Goal: Transaction & Acquisition: Book appointment/travel/reservation

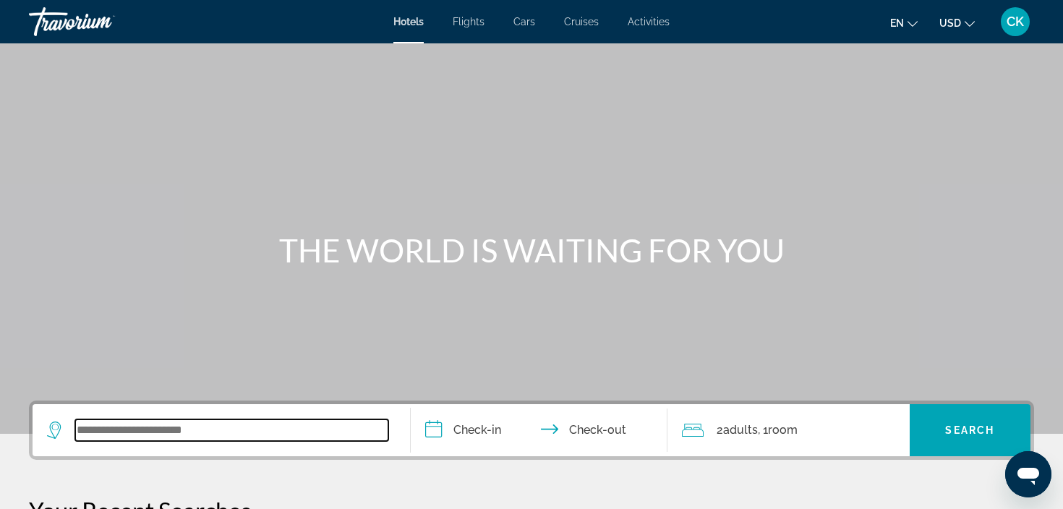
click at [141, 427] on input "Search widget" at bounding box center [231, 431] width 313 height 22
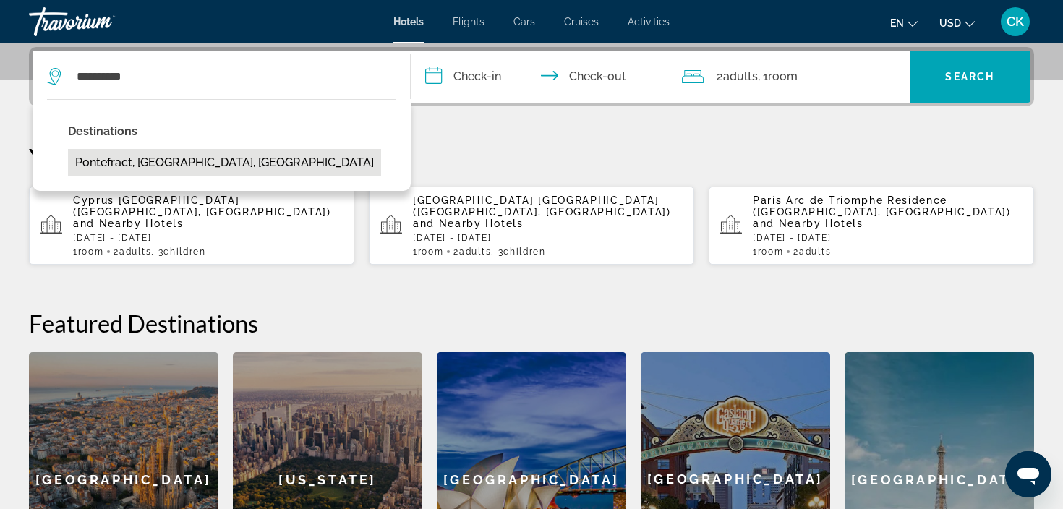
click at [257, 163] on button "Pontefract, [GEOGRAPHIC_DATA], [GEOGRAPHIC_DATA]" at bounding box center [224, 162] width 313 height 27
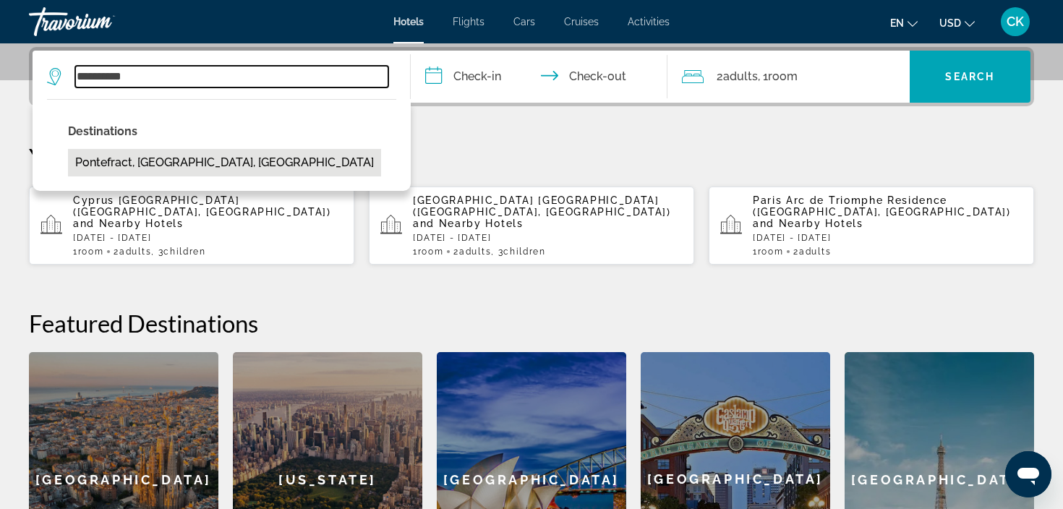
type input "**********"
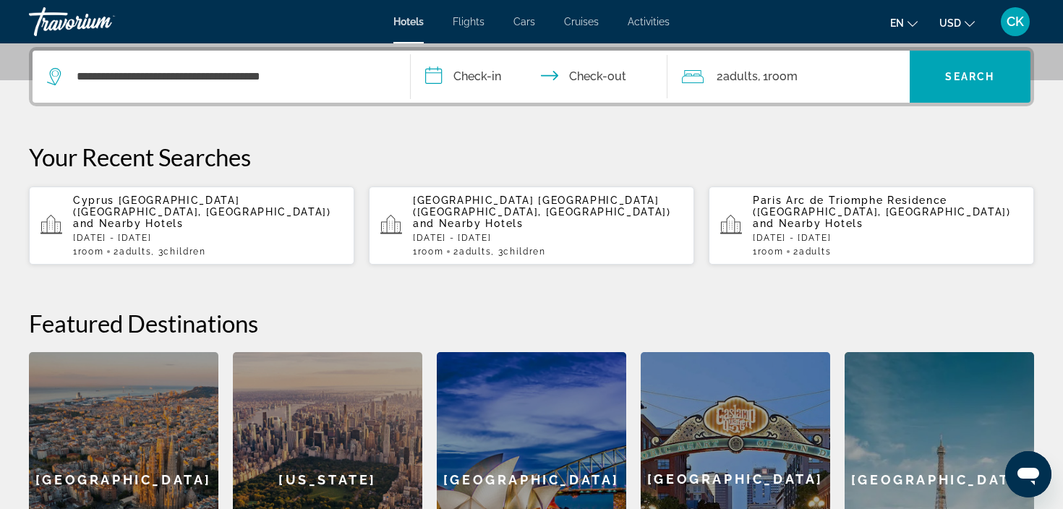
click at [476, 82] on input "**********" at bounding box center [542, 79] width 263 height 56
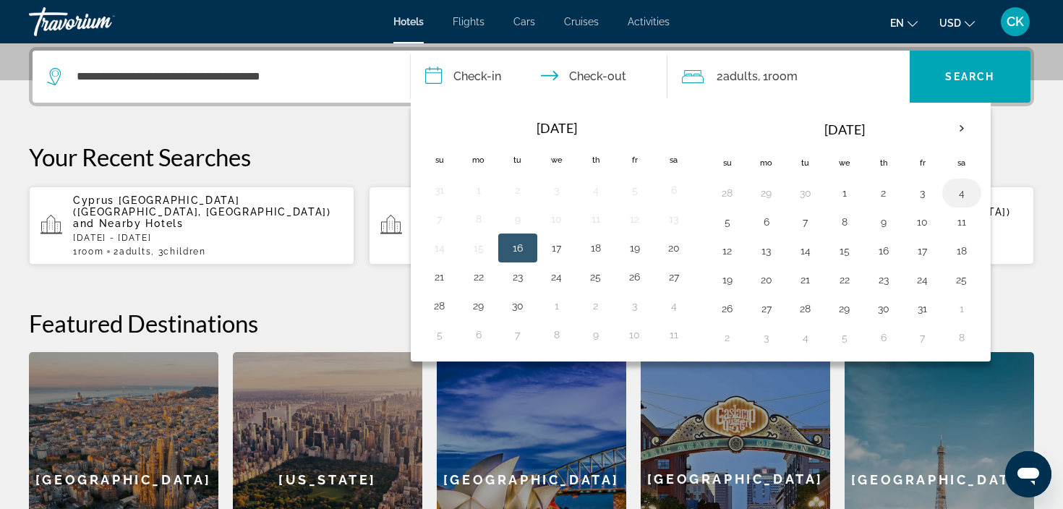
click at [955, 194] on button "4" at bounding box center [961, 193] width 23 height 20
click at [734, 218] on button "5" at bounding box center [727, 222] width 23 height 20
type input "**********"
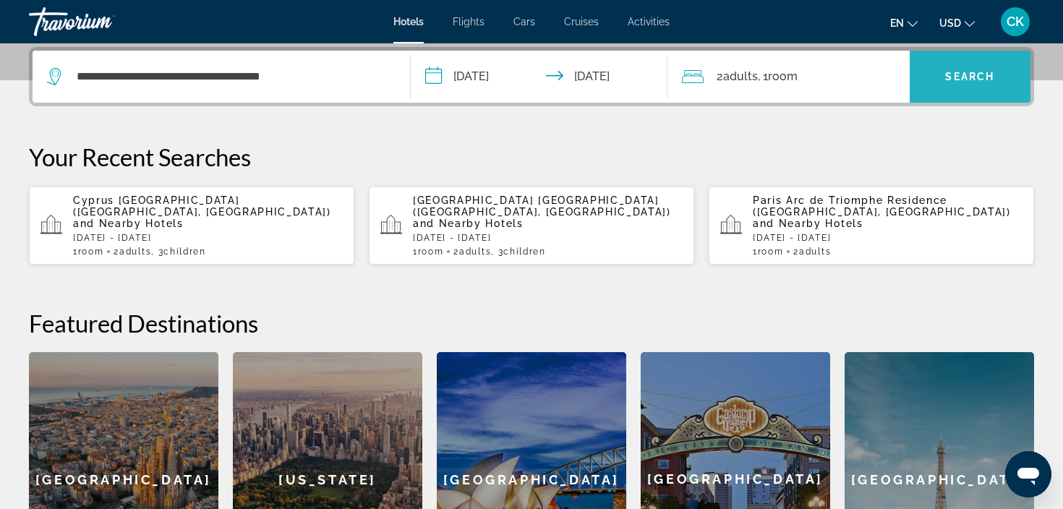
click at [948, 82] on span "Search" at bounding box center [969, 77] width 49 height 12
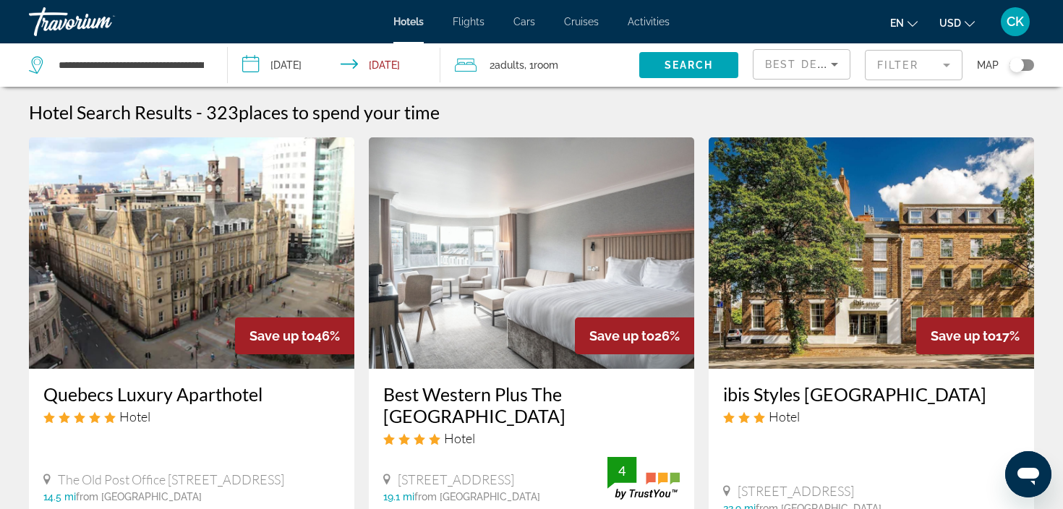
click at [216, 62] on app-destination-search "**********" at bounding box center [114, 64] width 228 height 43
click at [203, 62] on input "**********" at bounding box center [131, 65] width 148 height 22
click at [44, 64] on icon "Search widget" at bounding box center [37, 64] width 17 height 17
click at [41, 64] on icon "Search widget" at bounding box center [37, 64] width 17 height 17
click at [200, 65] on input "**********" at bounding box center [131, 65] width 148 height 22
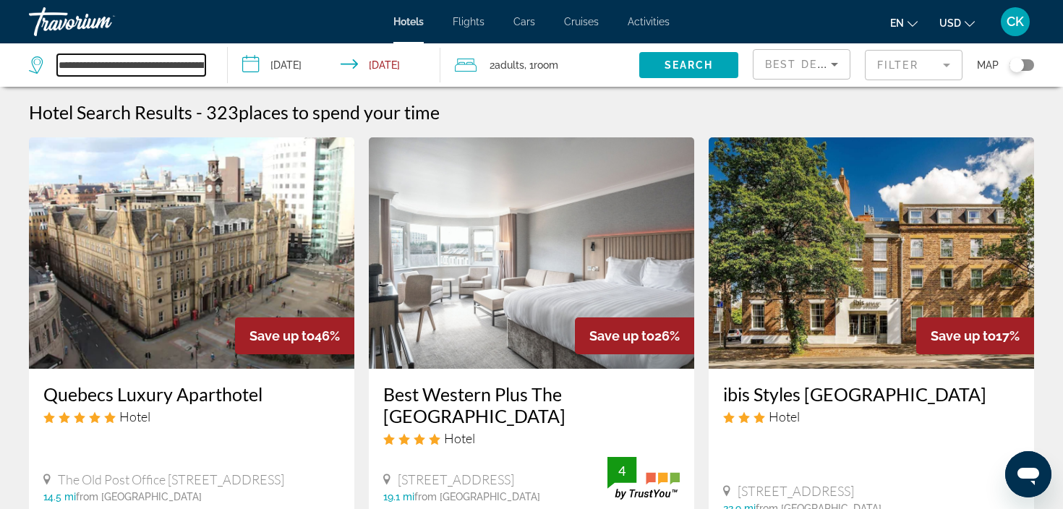
click at [200, 67] on input "**********" at bounding box center [131, 65] width 148 height 22
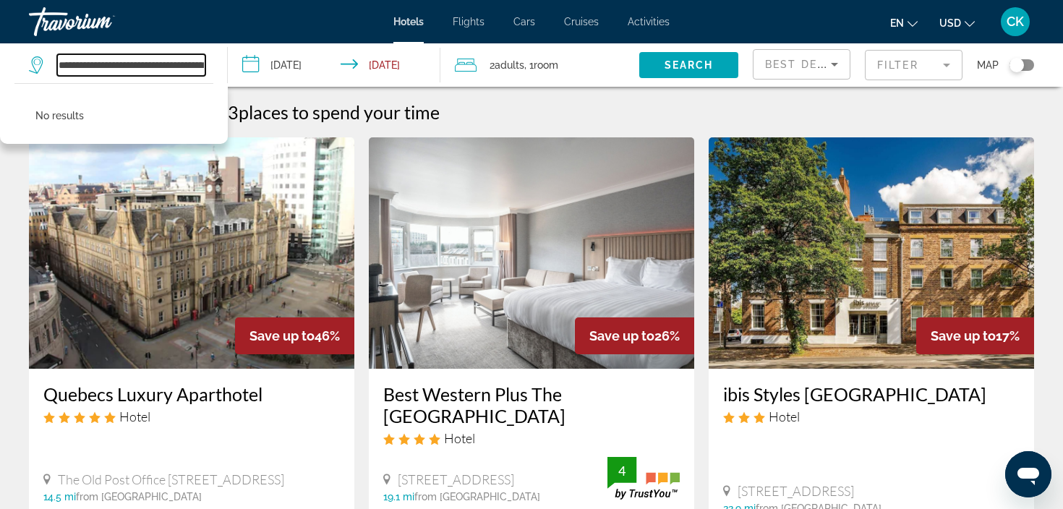
drag, startPoint x: 204, startPoint y: 72, endPoint x: 110, endPoint y: 63, distance: 94.4
click at [110, 64] on input "**********" at bounding box center [131, 65] width 148 height 22
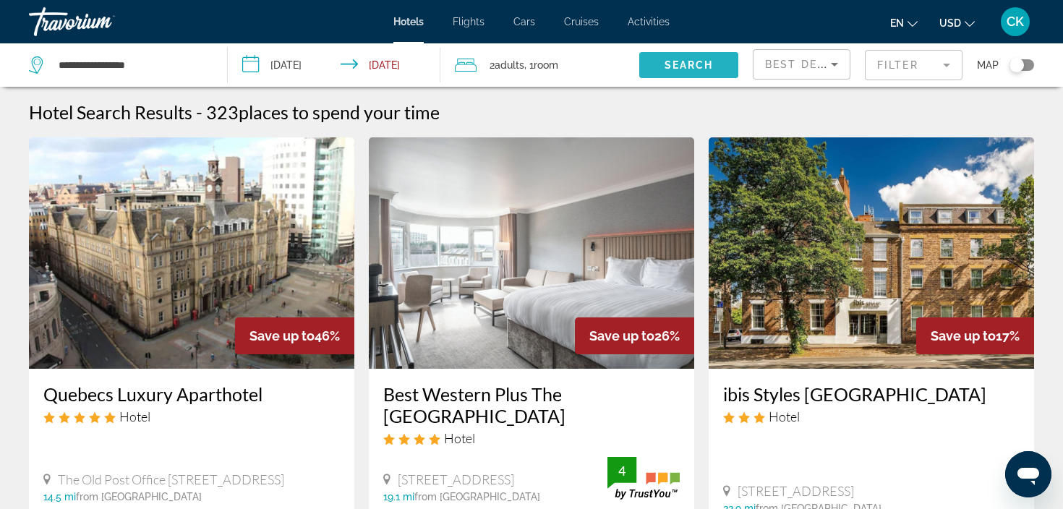
click at [686, 67] on span "Search" at bounding box center [689, 65] width 49 height 12
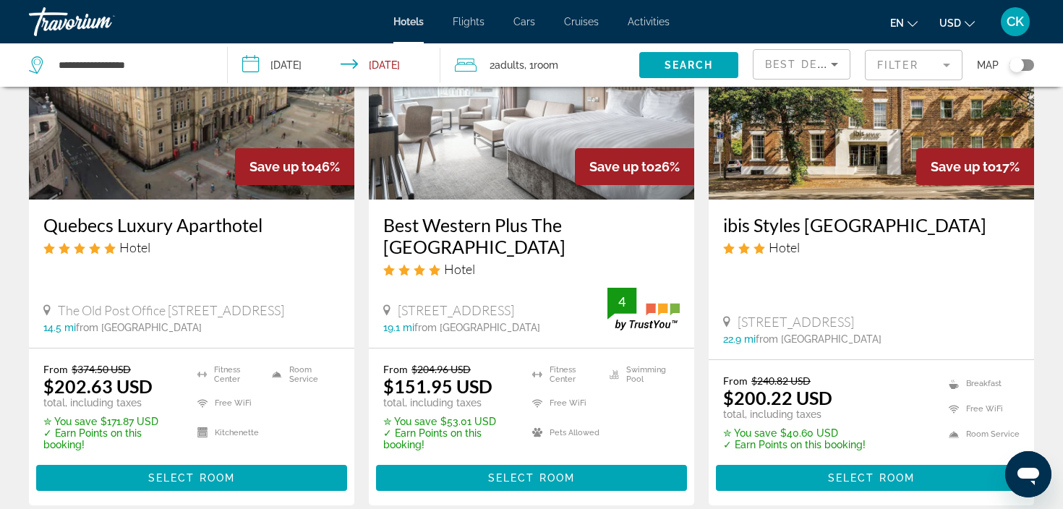
scroll to position [205, 0]
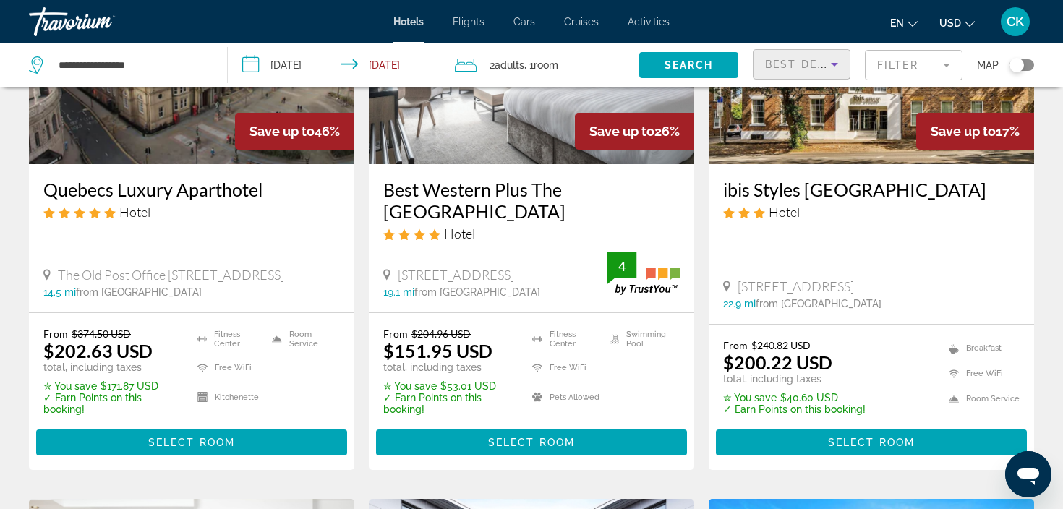
click at [834, 67] on icon "Sort by" at bounding box center [834, 64] width 17 height 17
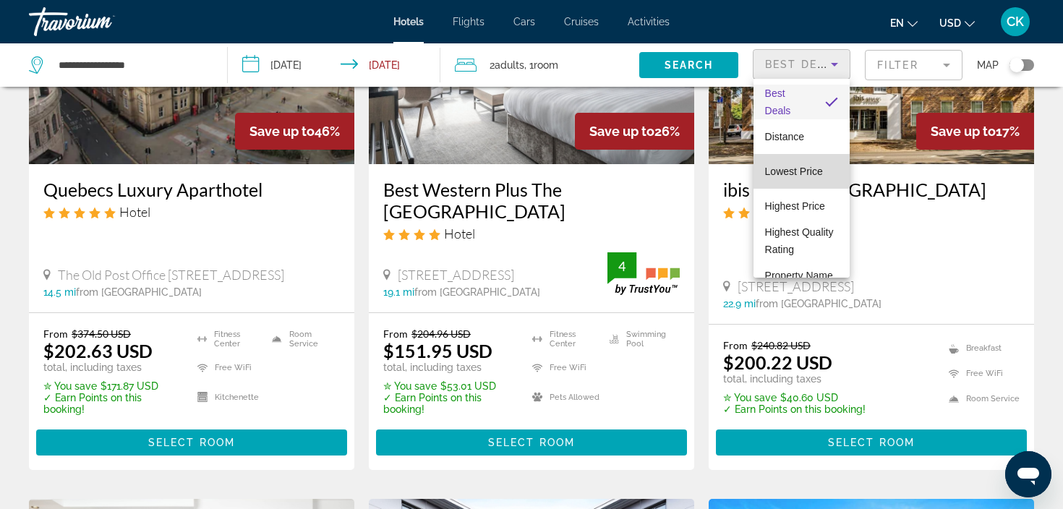
click at [810, 165] on span "Lowest Price" at bounding box center [794, 171] width 58 height 17
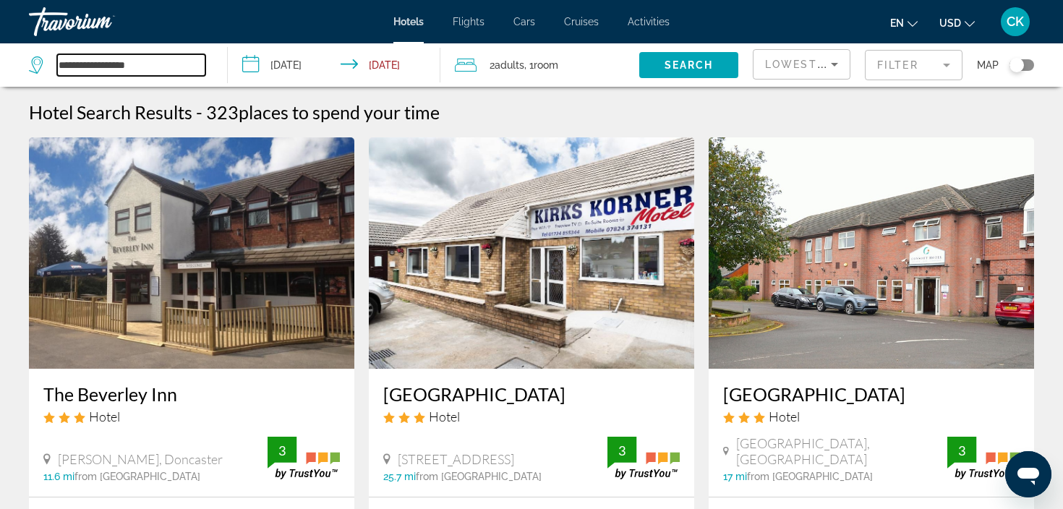
click at [188, 64] on input "**********" at bounding box center [131, 65] width 148 height 22
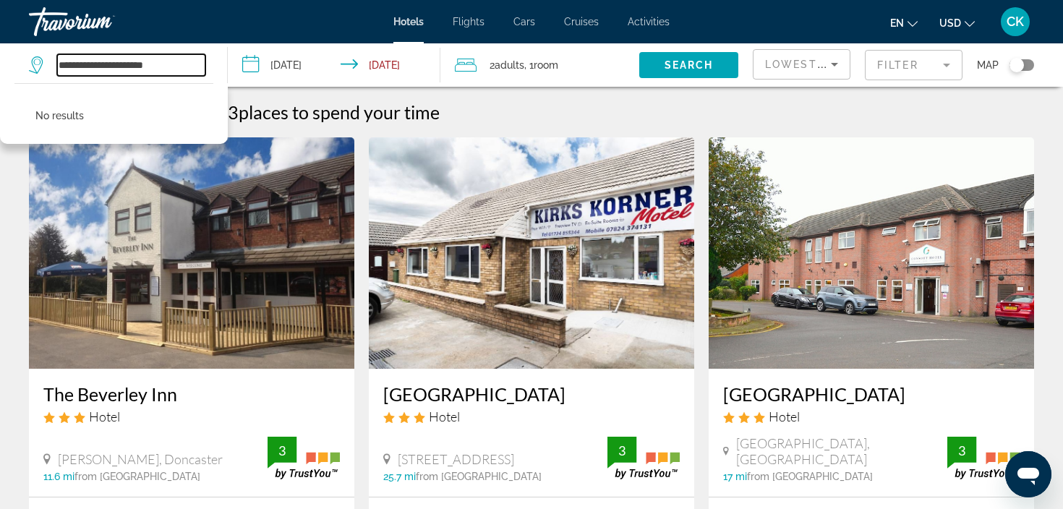
type input "**********"
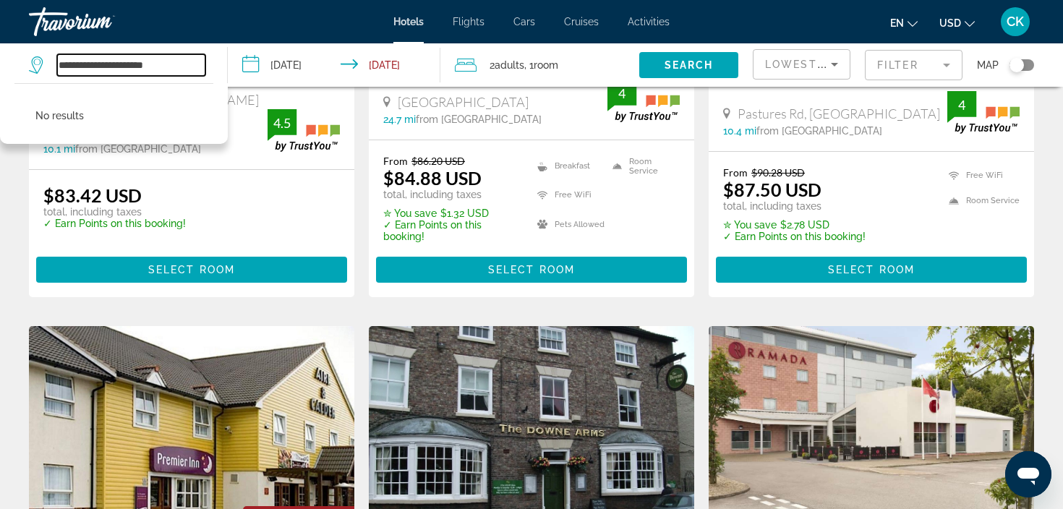
scroll to position [1419, 0]
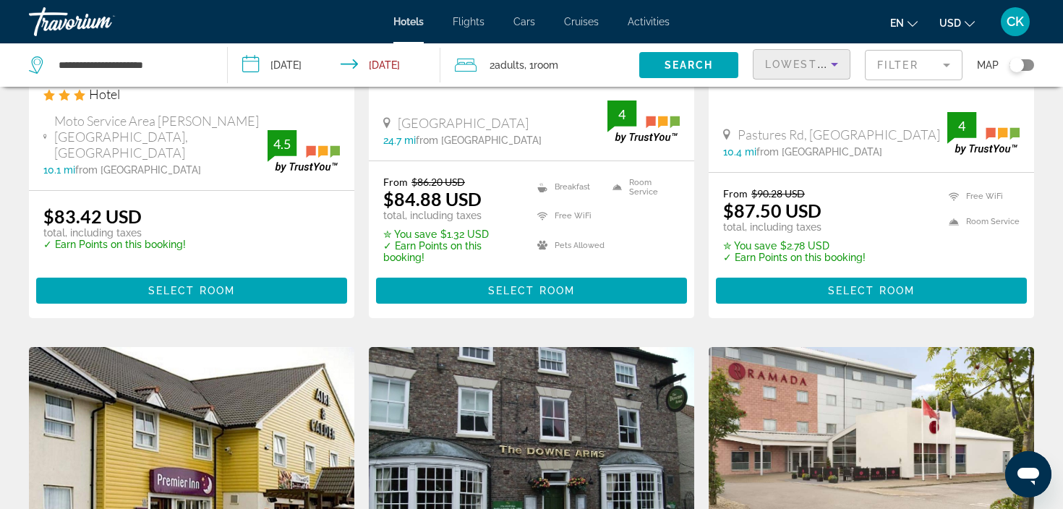
click at [829, 71] on icon "Sort by" at bounding box center [834, 64] width 17 height 17
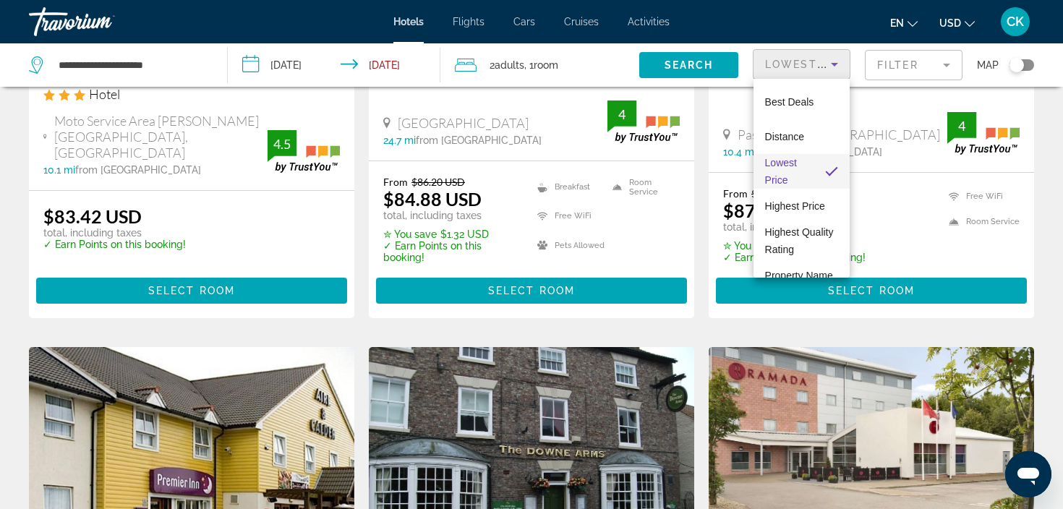
click at [941, 67] on div at bounding box center [531, 254] width 1063 height 509
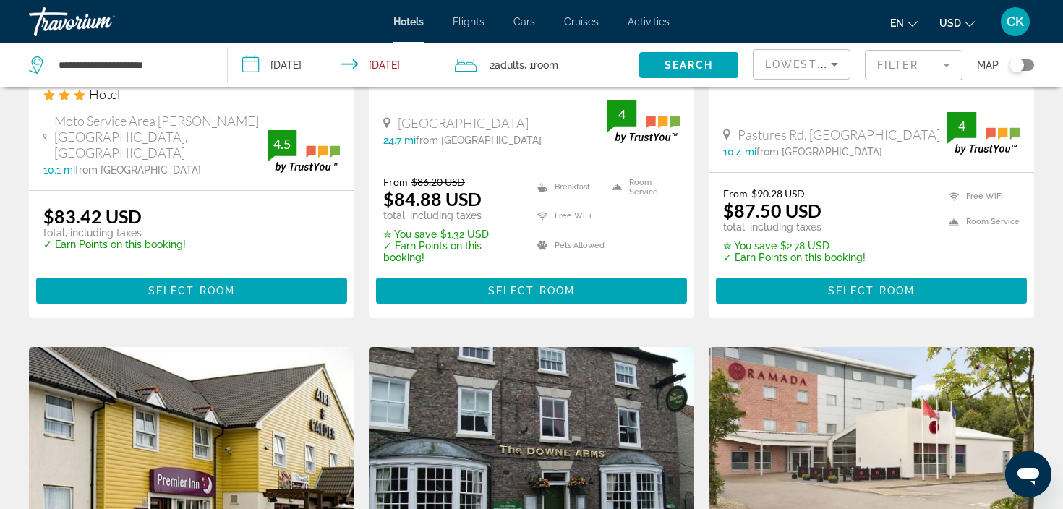
click at [940, 67] on mat-form-field "Filter" at bounding box center [914, 65] width 98 height 30
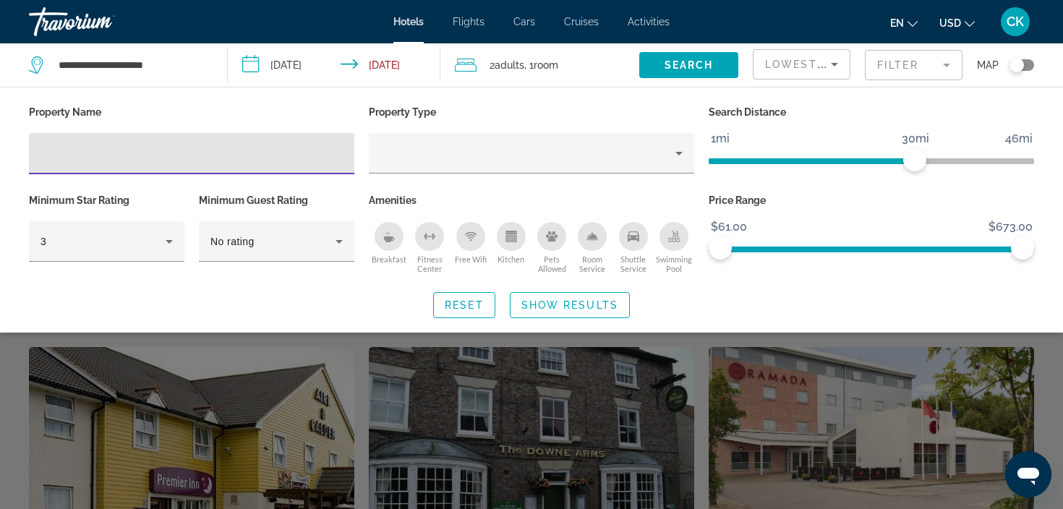
click at [320, 153] on input "Hotel Filters" at bounding box center [192, 153] width 302 height 17
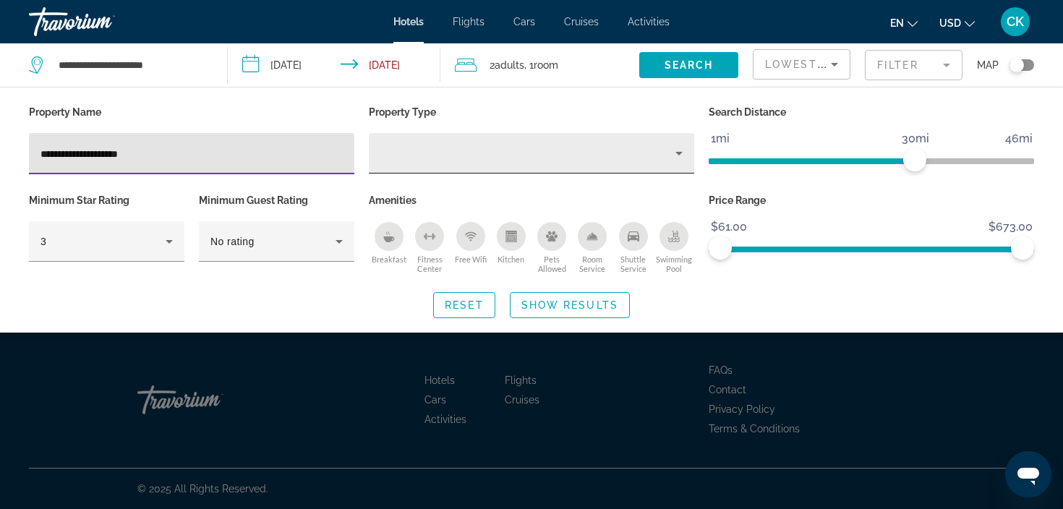
click at [678, 142] on div "Hotel Filters" at bounding box center [531, 153] width 302 height 41
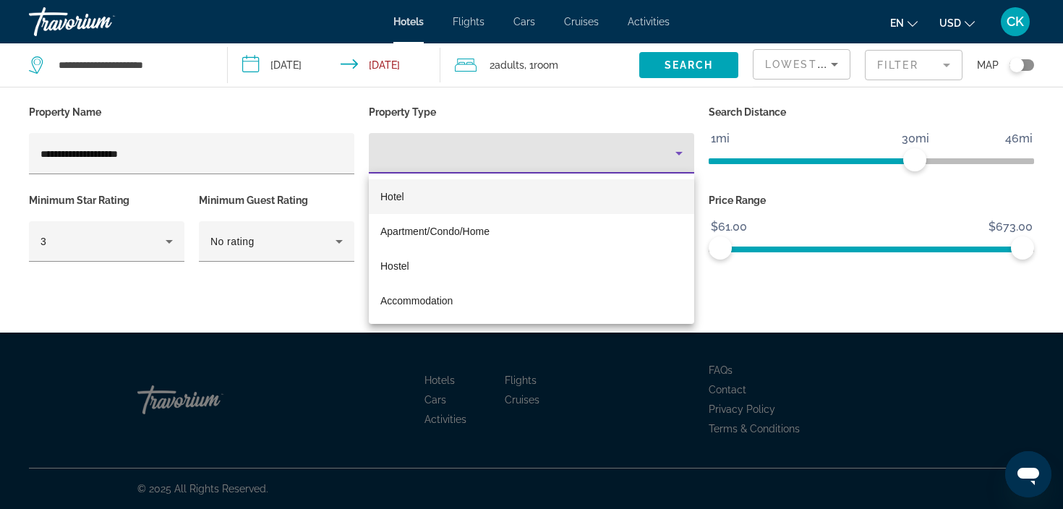
click at [687, 72] on div at bounding box center [531, 254] width 1063 height 509
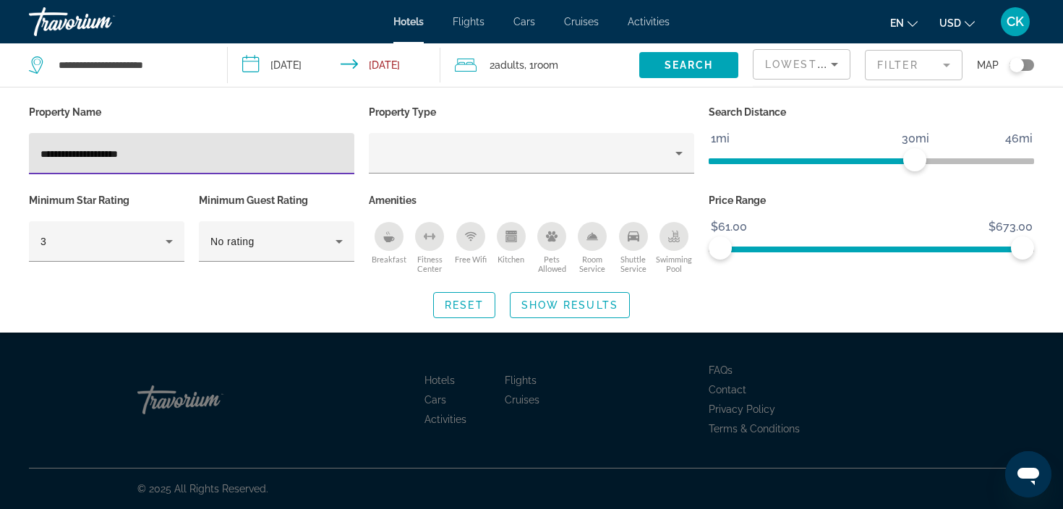
click at [183, 153] on input "**********" at bounding box center [192, 153] width 302 height 17
drag, startPoint x: 183, startPoint y: 153, endPoint x: 29, endPoint y: 167, distance: 154.7
click at [29, 167] on div "**********" at bounding box center [191, 153] width 325 height 41
type input "*******"
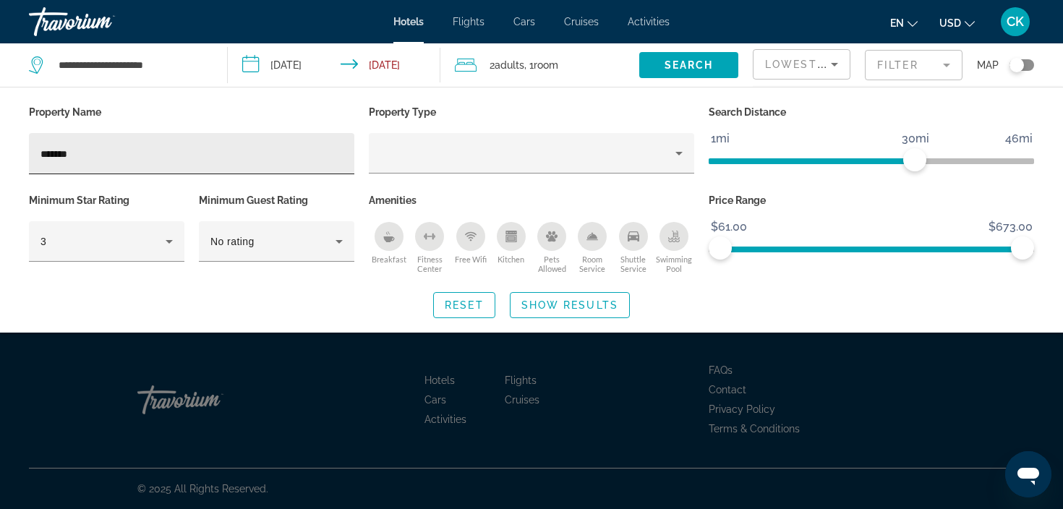
drag, startPoint x: 29, startPoint y: 167, endPoint x: 89, endPoint y: 156, distance: 61.1
click at [89, 156] on div "*******" at bounding box center [191, 153] width 325 height 41
drag, startPoint x: 89, startPoint y: 156, endPoint x: 25, endPoint y: 153, distance: 63.7
click at [25, 153] on div "Property Name *******" at bounding box center [192, 146] width 340 height 88
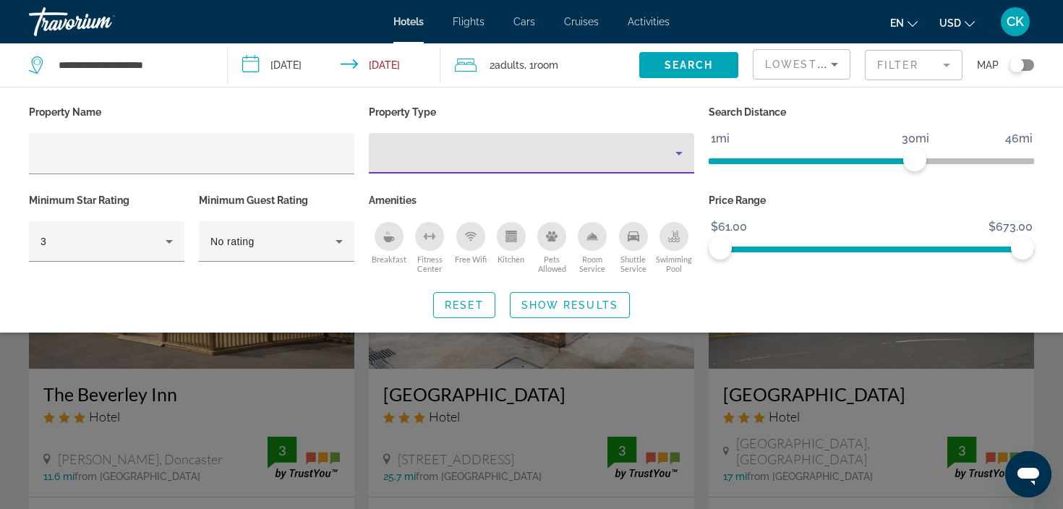
click at [678, 158] on icon "Property type" at bounding box center [678, 153] width 17 height 17
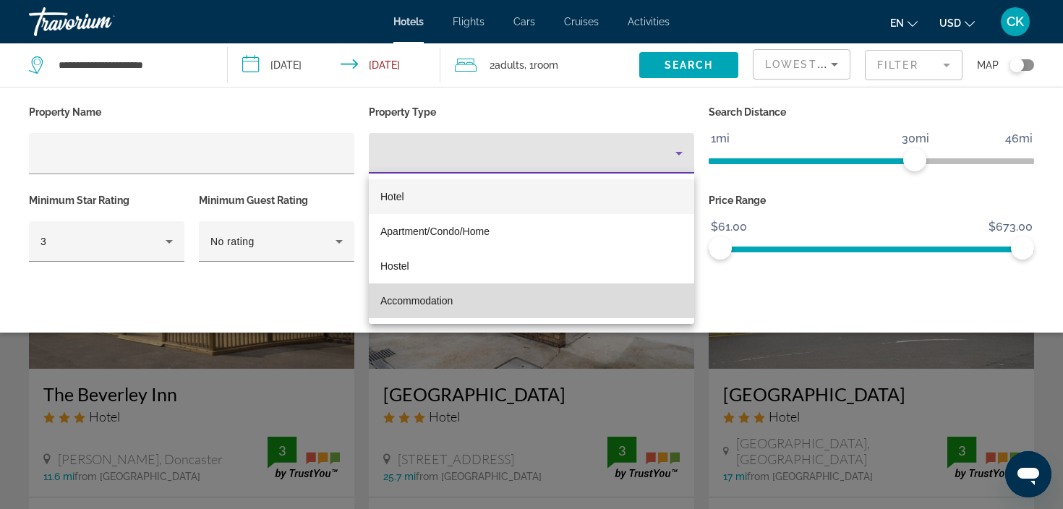
click at [456, 302] on mat-option "Accommodation" at bounding box center [531, 301] width 325 height 35
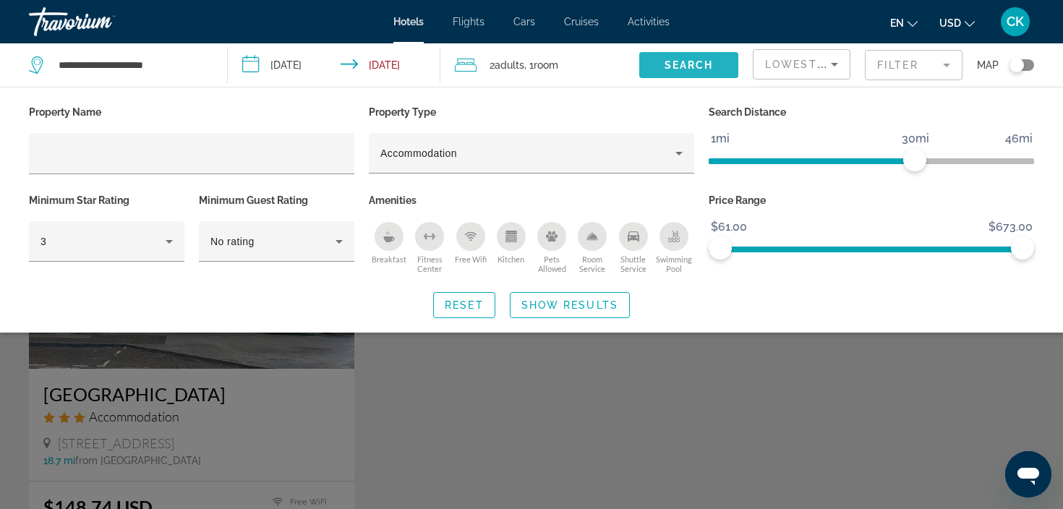
click at [715, 58] on span "Search widget" at bounding box center [688, 65] width 99 height 35
click at [549, 308] on span "Show Results" at bounding box center [569, 305] width 97 height 12
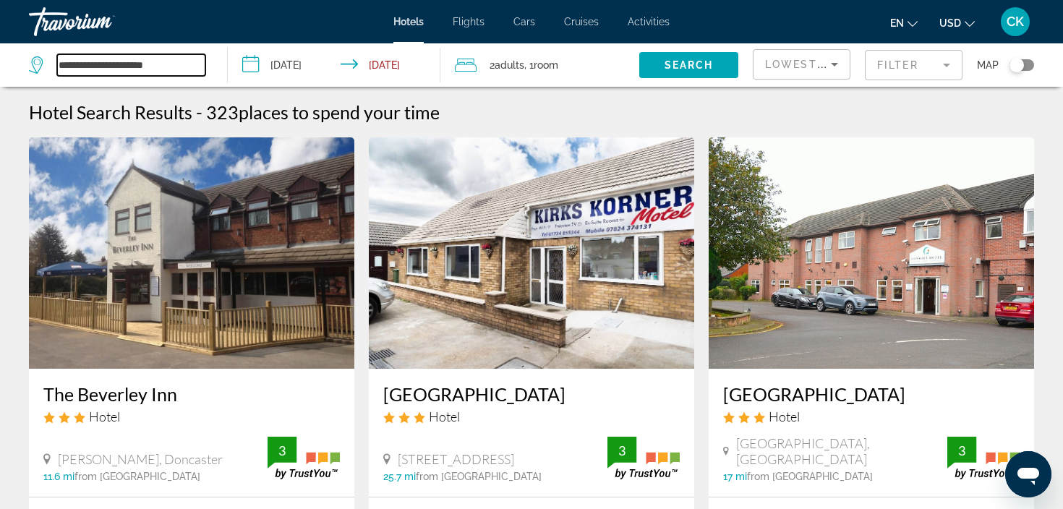
click at [167, 65] on input "**********" at bounding box center [131, 65] width 148 height 22
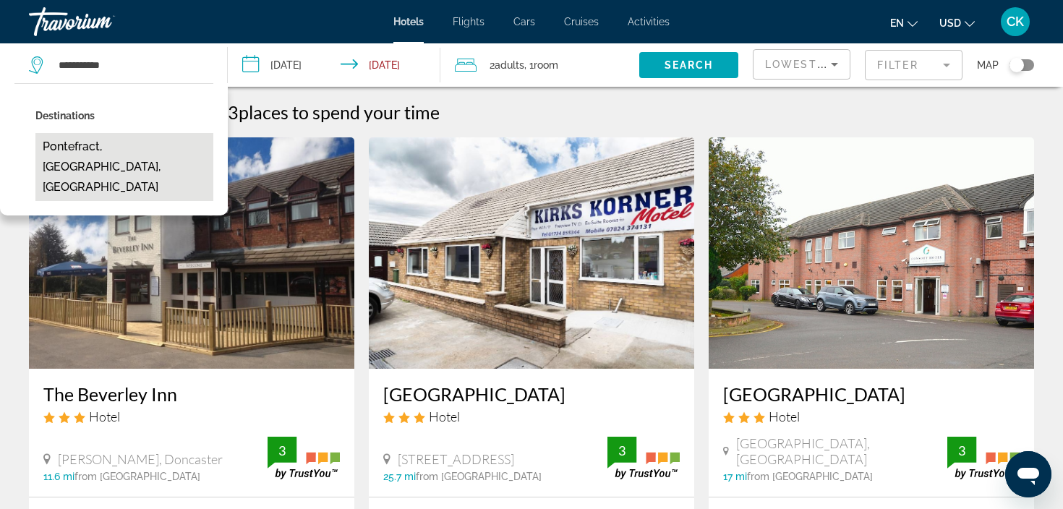
click at [132, 167] on button "Pontefract, [GEOGRAPHIC_DATA], [GEOGRAPHIC_DATA]" at bounding box center [124, 167] width 178 height 68
type input "**********"
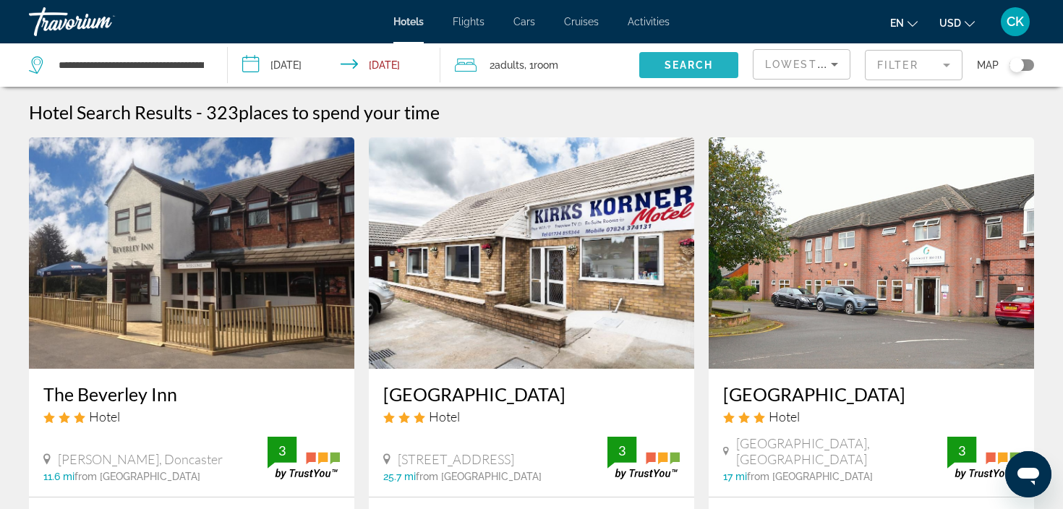
click at [700, 60] on span "Search" at bounding box center [689, 65] width 49 height 12
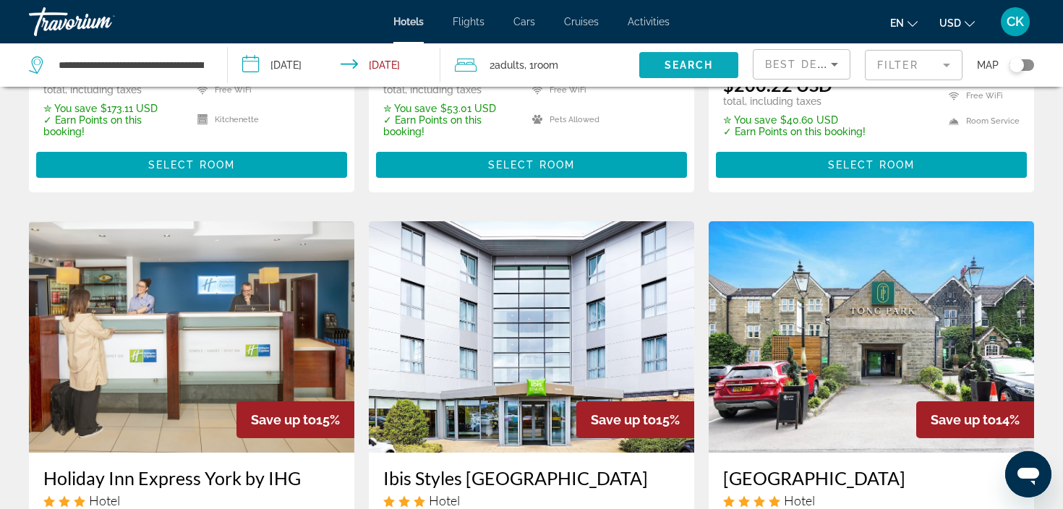
scroll to position [485, 0]
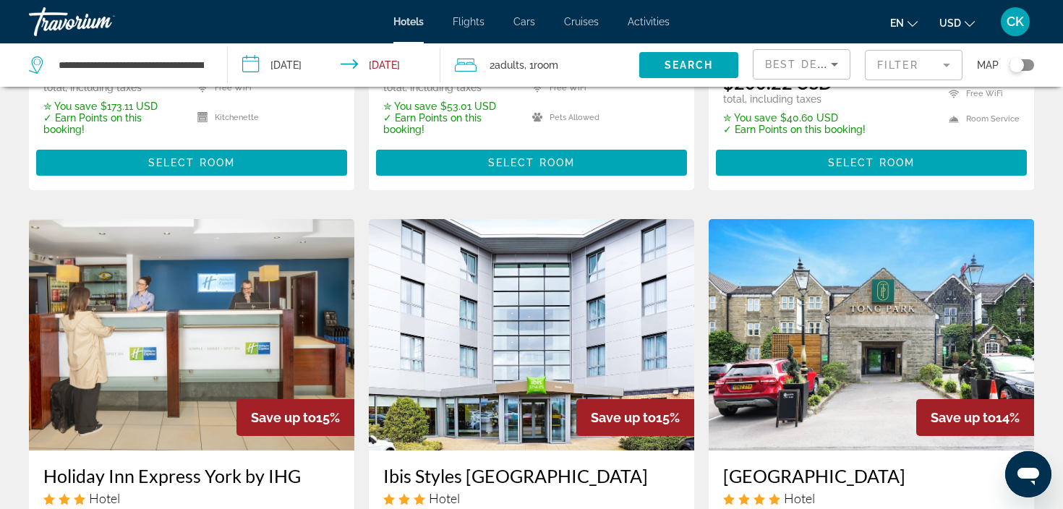
click at [951, 63] on mat-form-field "Filter" at bounding box center [914, 65] width 98 height 30
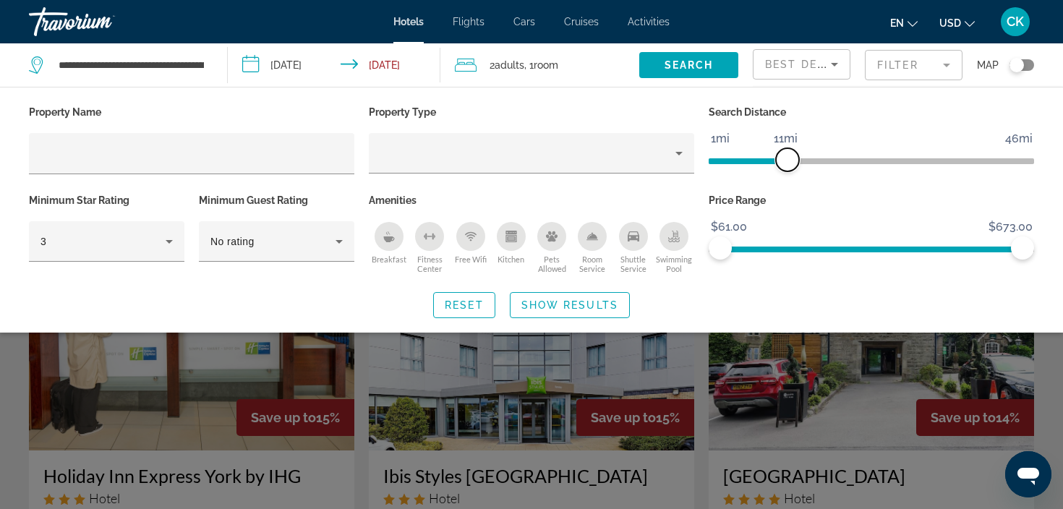
drag, startPoint x: 915, startPoint y: 162, endPoint x: 783, endPoint y: 174, distance: 132.9
click at [783, 174] on div "Search Distance 1mi 46mi 11mi" at bounding box center [872, 146] width 340 height 88
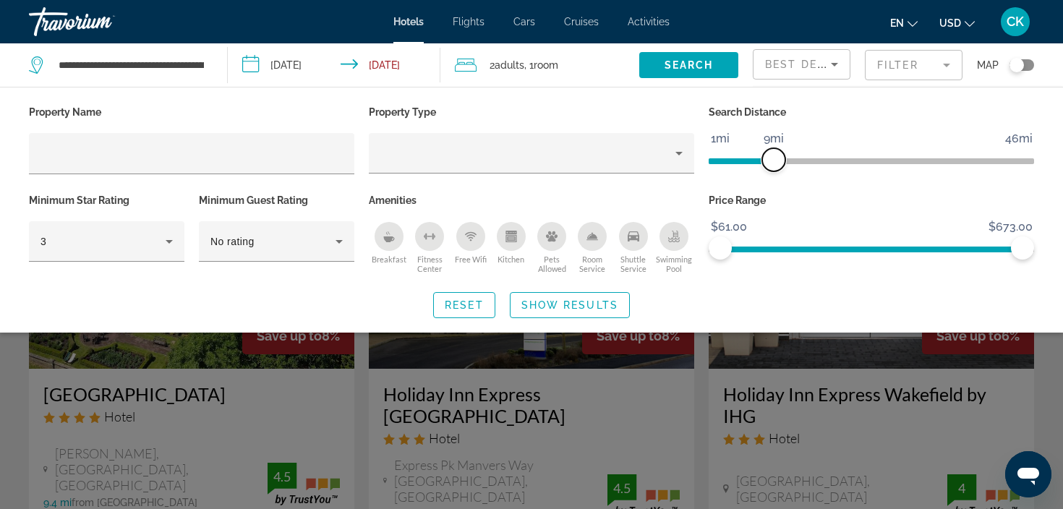
drag, startPoint x: 781, startPoint y: 166, endPoint x: 771, endPoint y: 166, distance: 10.2
click at [771, 166] on span "ngx-slider" at bounding box center [773, 159] width 23 height 23
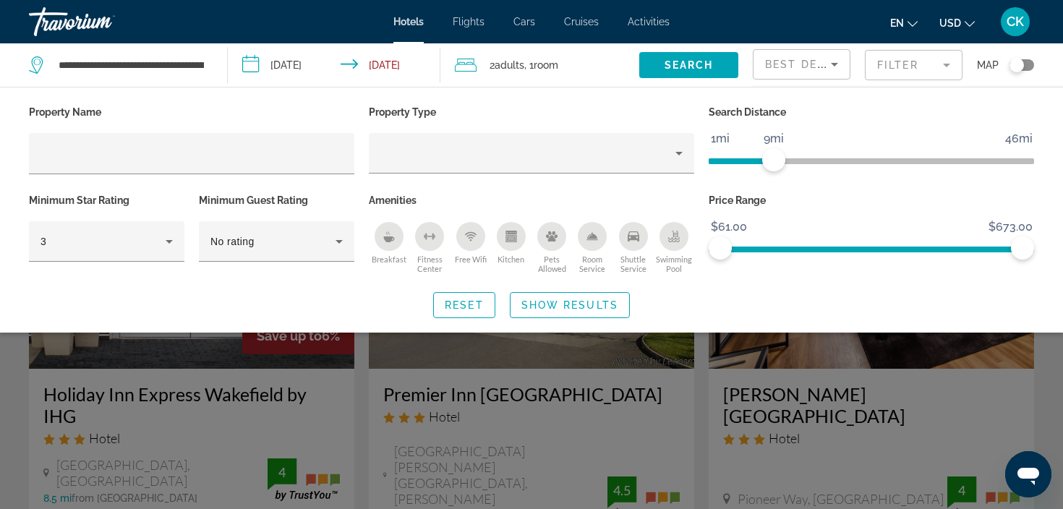
click at [662, 119] on p "Property Type" at bounding box center [531, 112] width 325 height 20
click at [564, 303] on span "Show Results" at bounding box center [569, 305] width 97 height 12
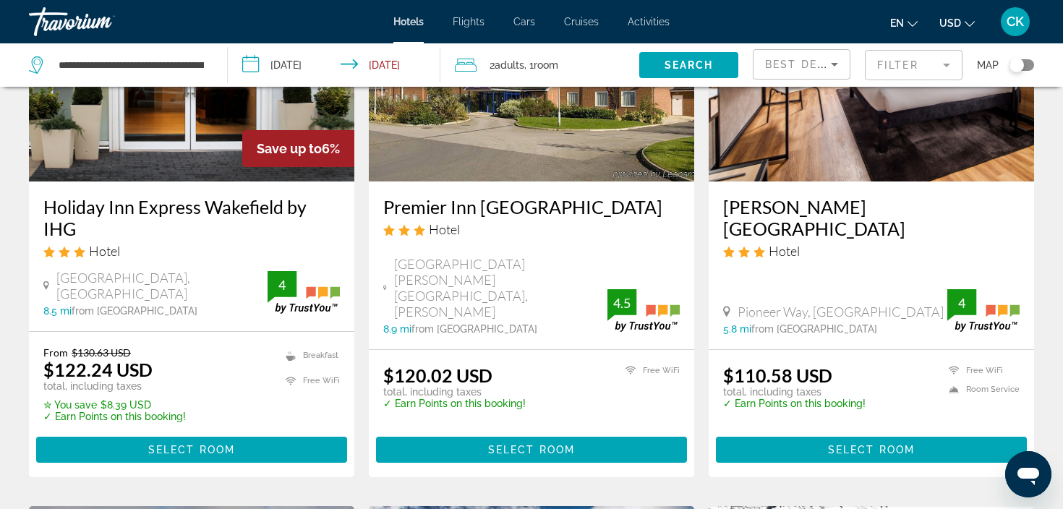
scroll to position [203, 0]
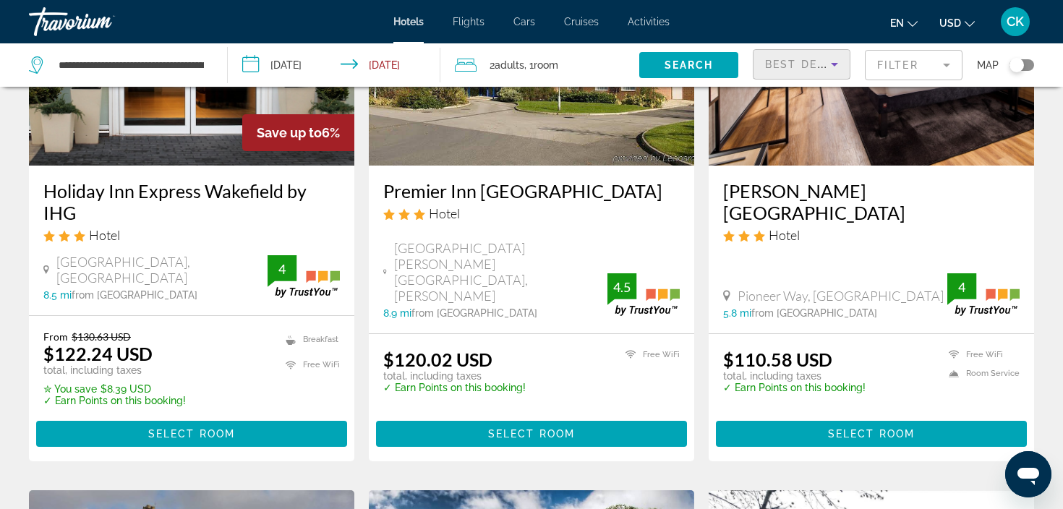
click at [826, 68] on icon "Sort by" at bounding box center [834, 64] width 17 height 17
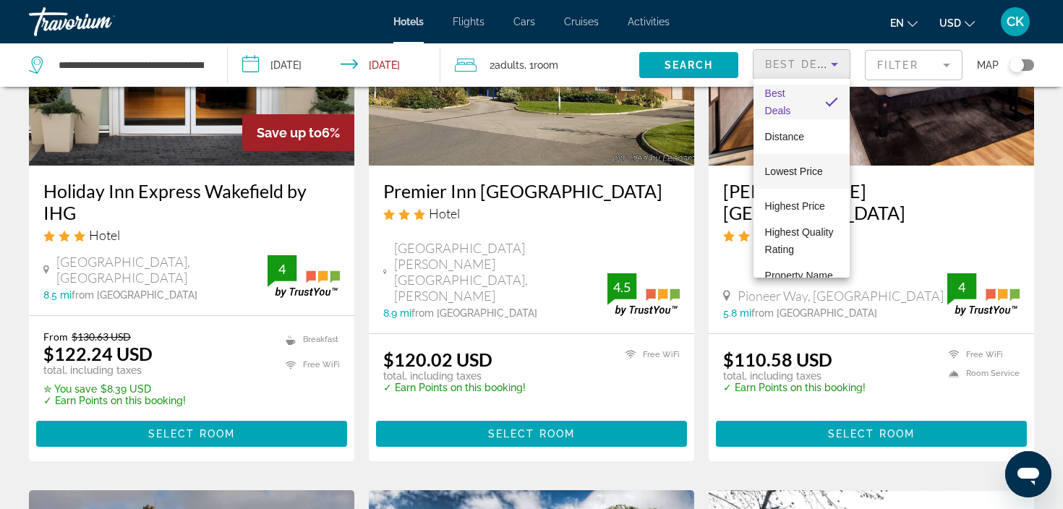
click at [808, 175] on span "Lowest Price" at bounding box center [794, 172] width 58 height 12
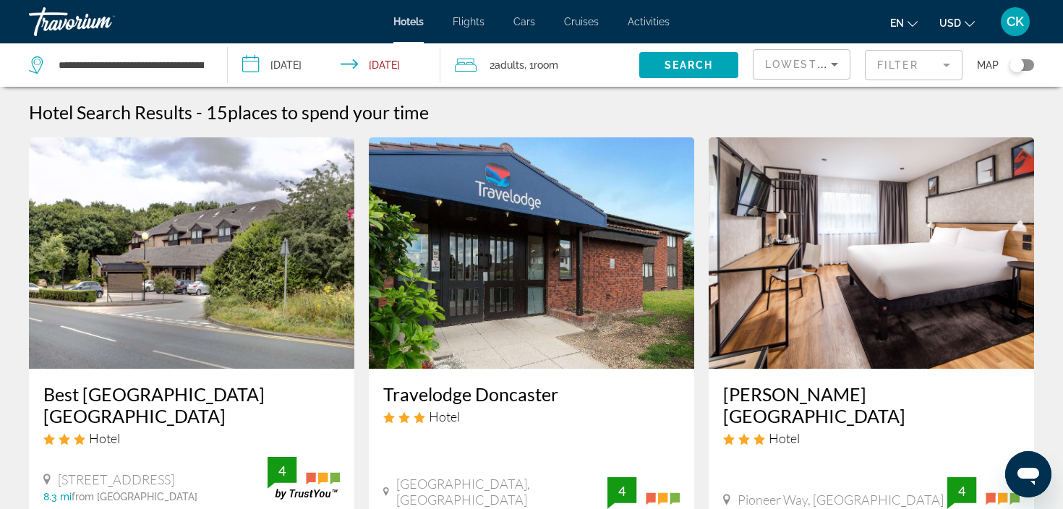
click at [961, 283] on img "Main content" at bounding box center [871, 252] width 325 height 231
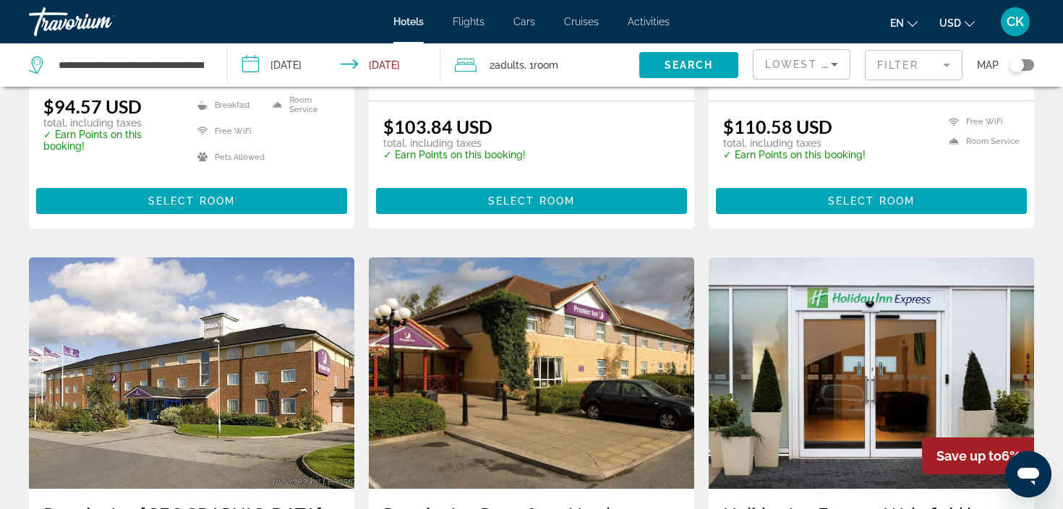
scroll to position [440, 0]
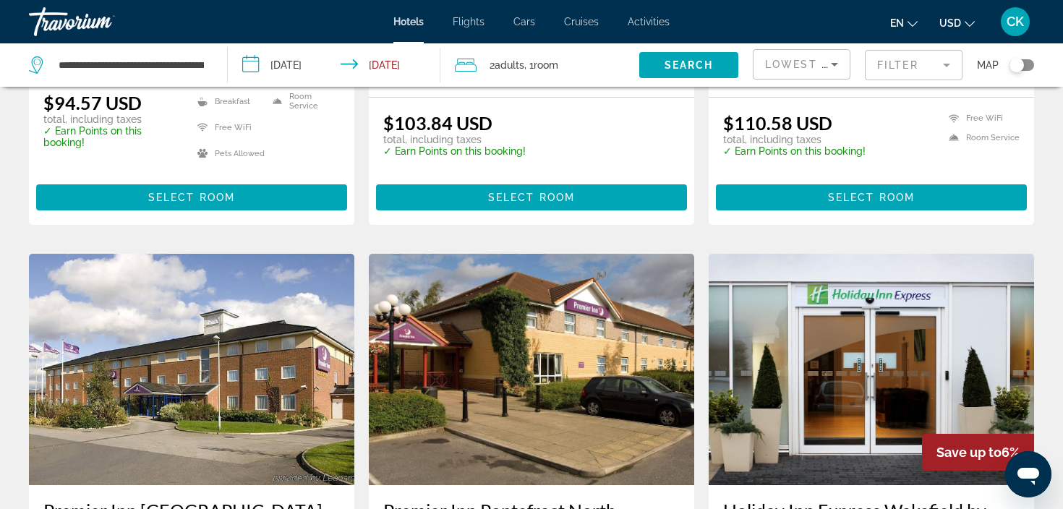
click at [834, 70] on icon "Sort by" at bounding box center [834, 64] width 17 height 17
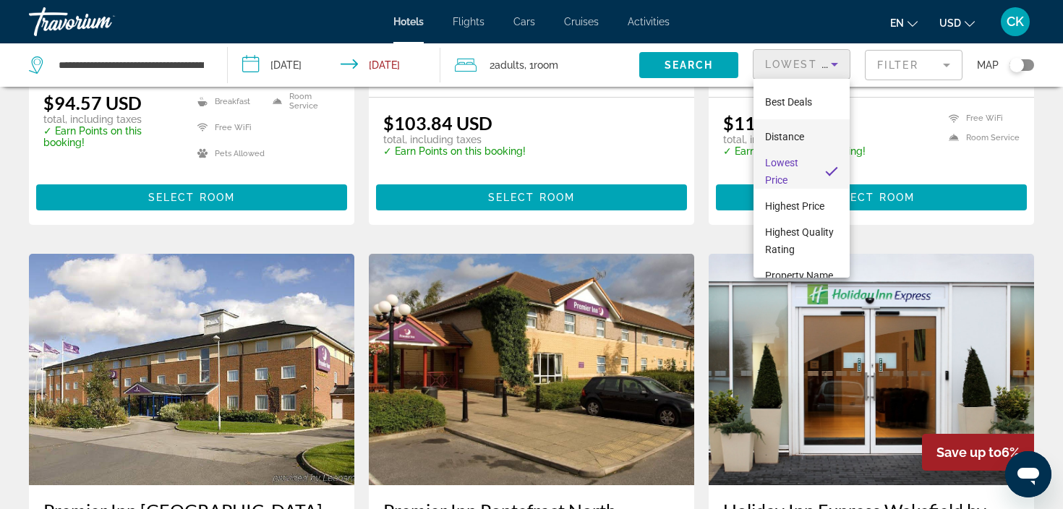
click at [815, 142] on mat-option "Distance" at bounding box center [802, 136] width 96 height 35
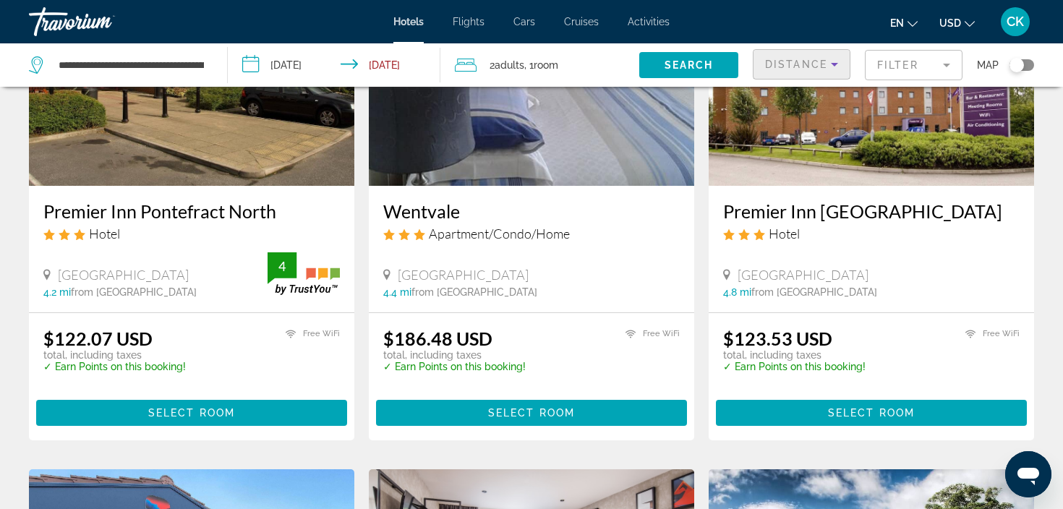
scroll to position [762, 0]
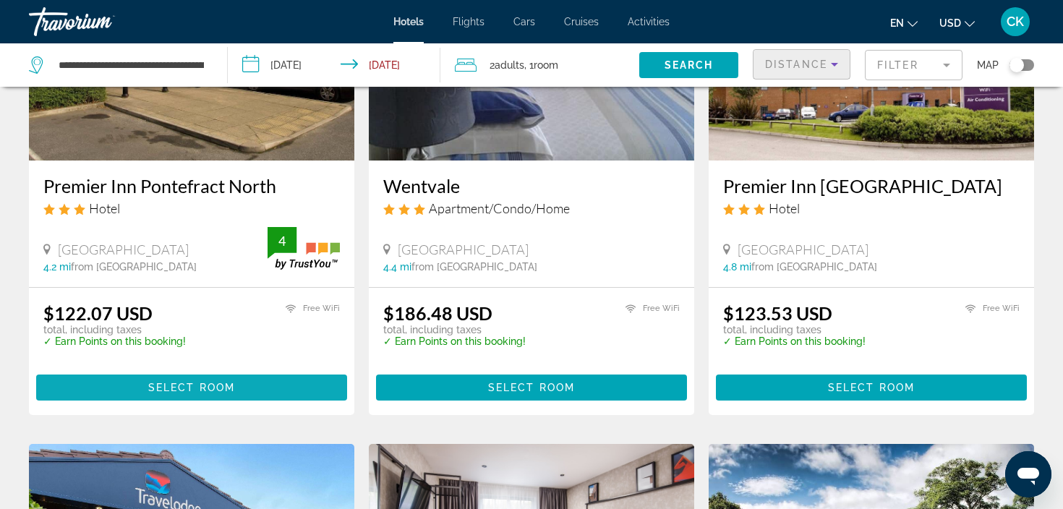
click at [289, 370] on span "Main content" at bounding box center [191, 387] width 311 height 35
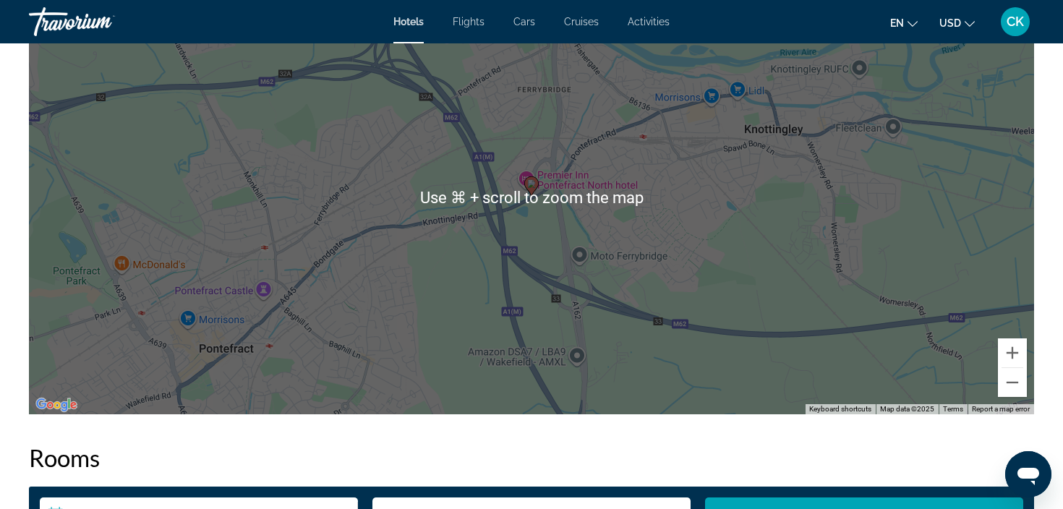
scroll to position [1532, 0]
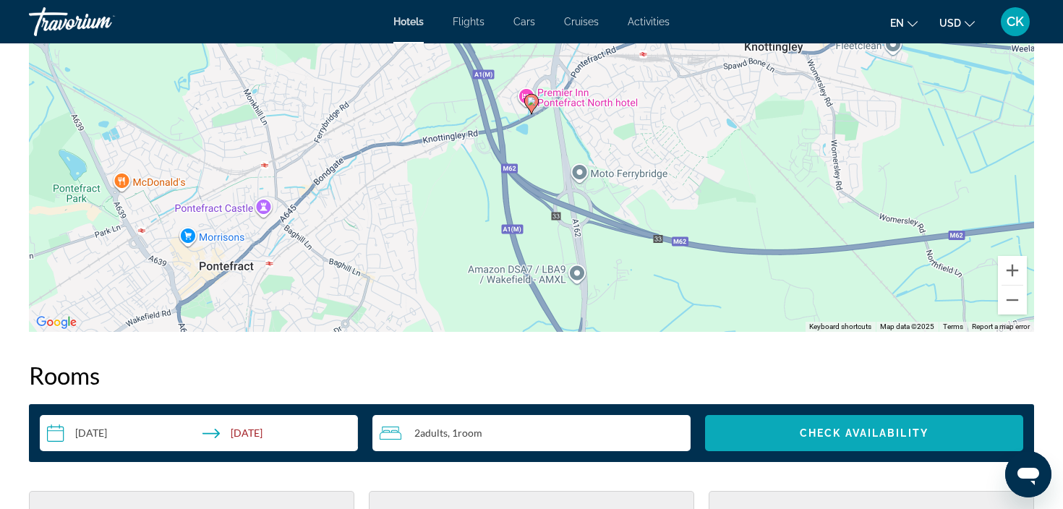
click at [785, 443] on span "Search widget" at bounding box center [864, 433] width 318 height 35
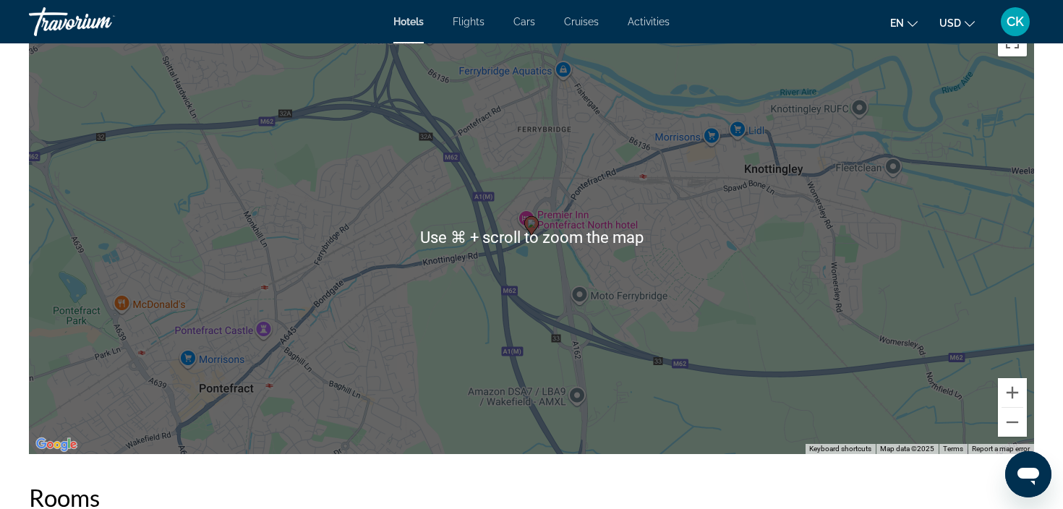
scroll to position [1426, 0]
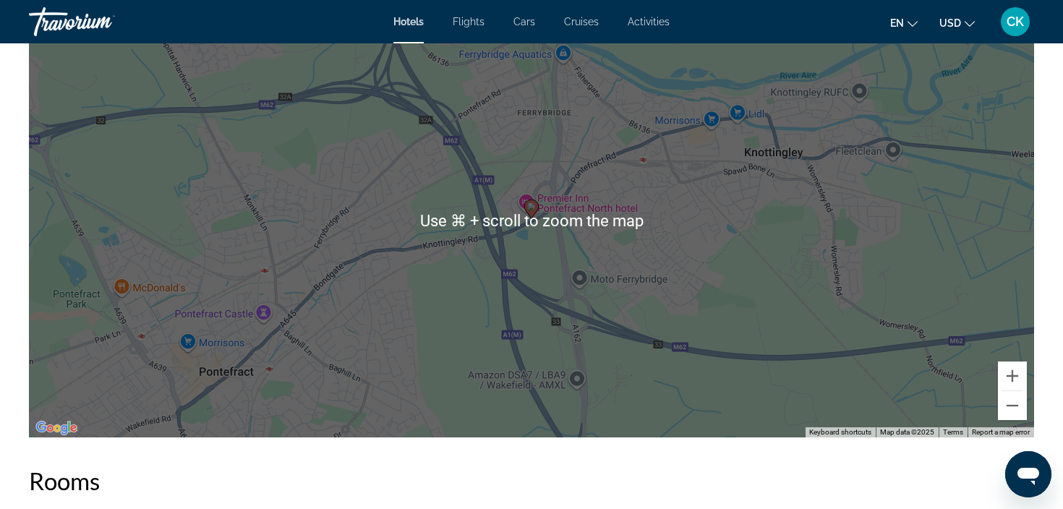
click at [535, 207] on image "Main content" at bounding box center [531, 207] width 9 height 9
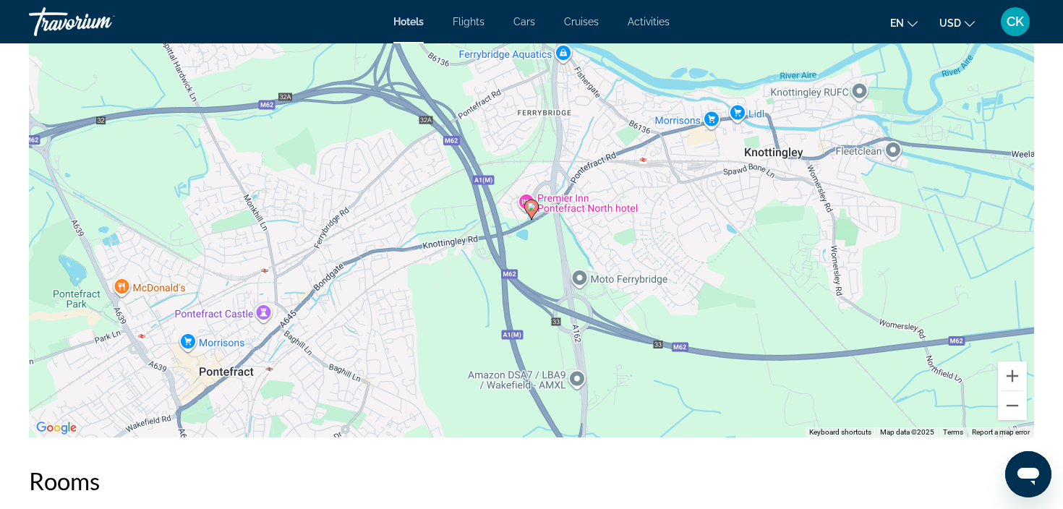
click at [534, 211] on icon "Main content" at bounding box center [531, 209] width 13 height 19
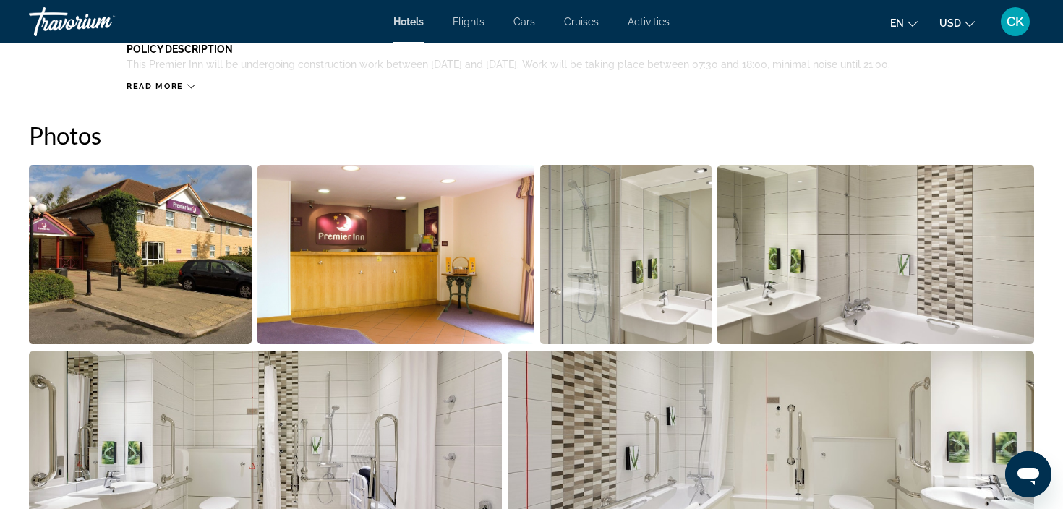
scroll to position [559, 0]
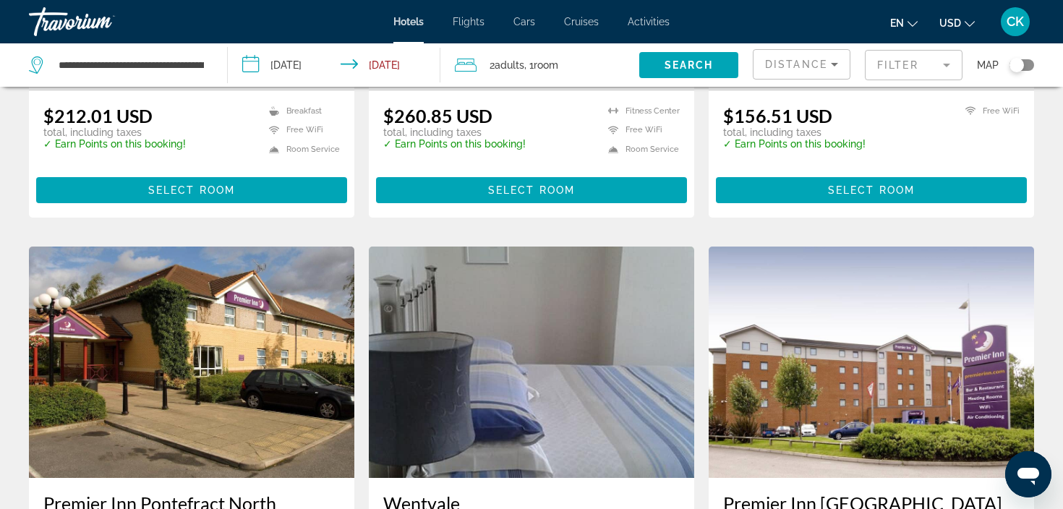
scroll to position [587, 0]
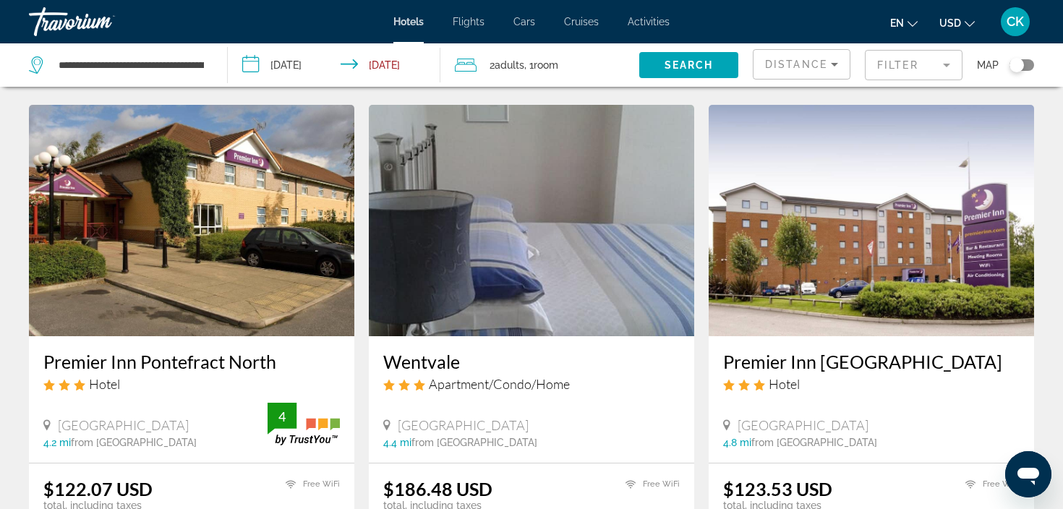
click at [196, 376] on div "Hotel" at bounding box center [191, 384] width 297 height 16
click at [198, 351] on h3 "Premier Inn Pontefract North" at bounding box center [191, 362] width 297 height 22
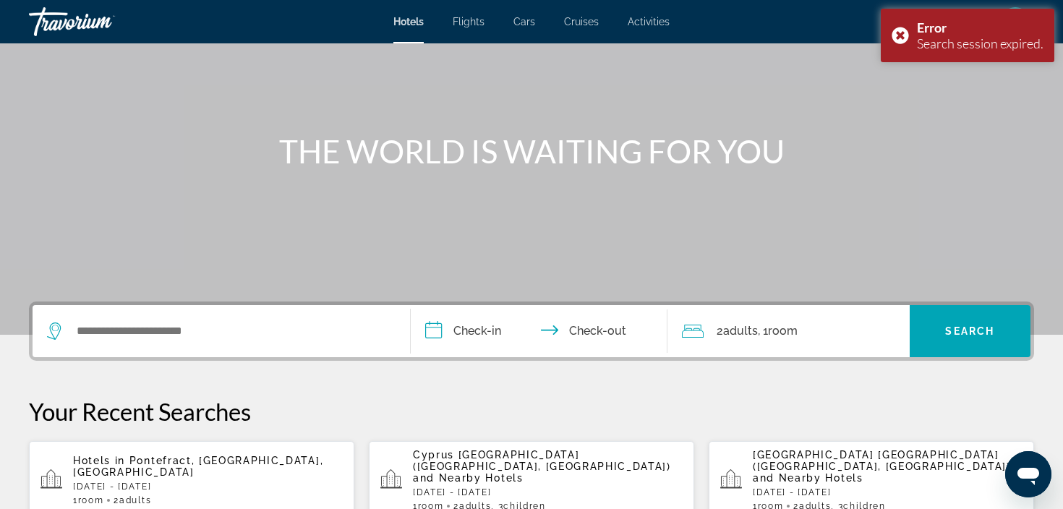
click at [198, 342] on div "Search widget" at bounding box center [221, 331] width 349 height 52
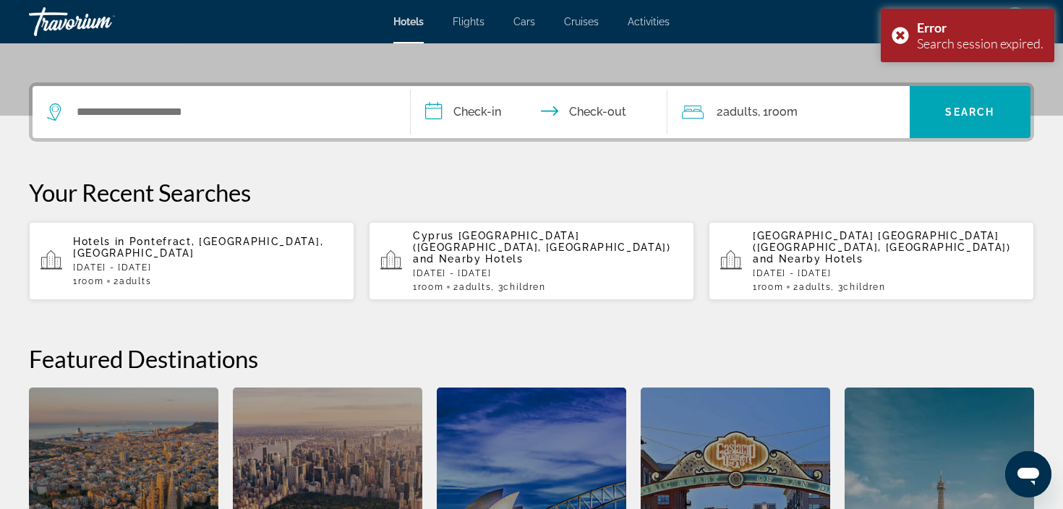
scroll to position [354, 0]
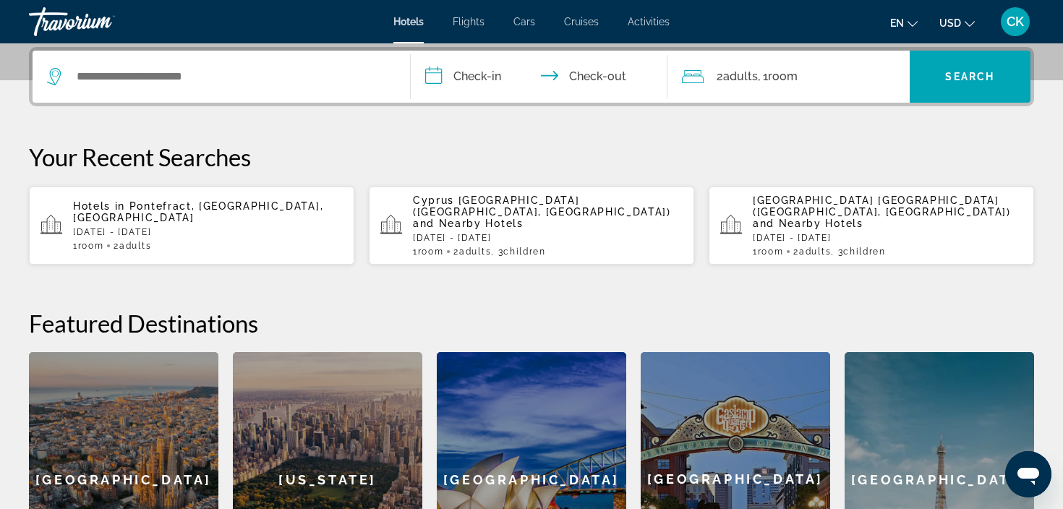
click at [323, 203] on span "Pontefract, [GEOGRAPHIC_DATA], [GEOGRAPHIC_DATA]" at bounding box center [198, 211] width 250 height 23
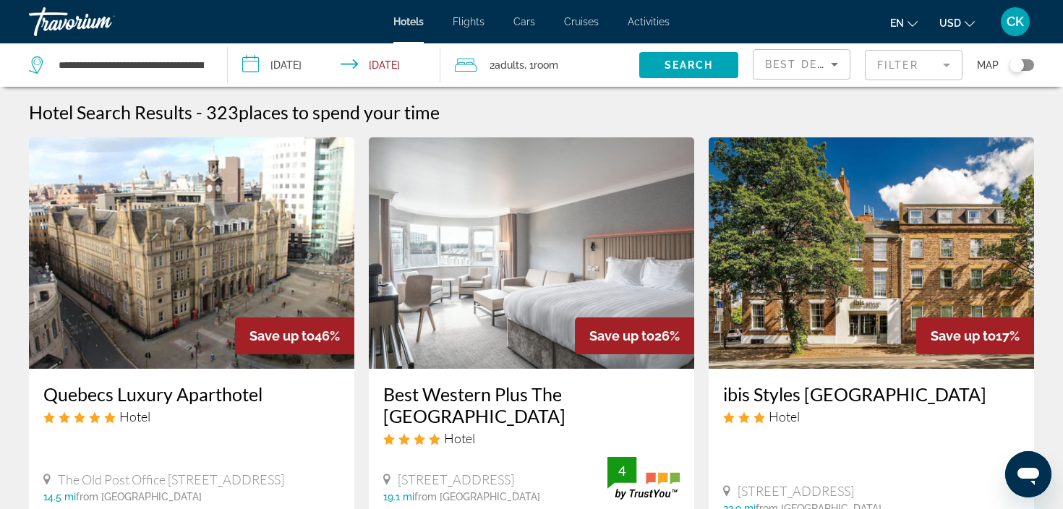
click at [902, 65] on mat-form-field "Filter" at bounding box center [914, 65] width 98 height 30
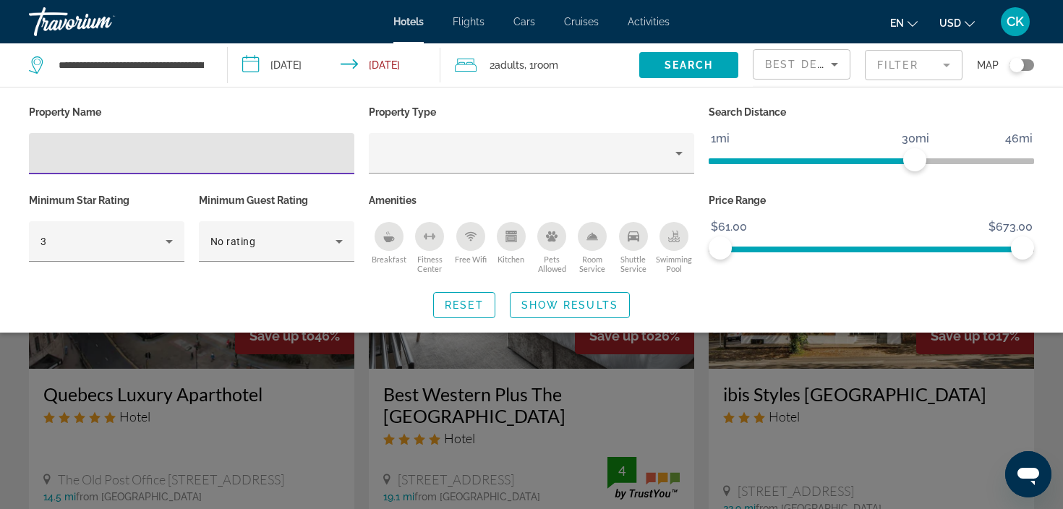
scroll to position [1983, 0]
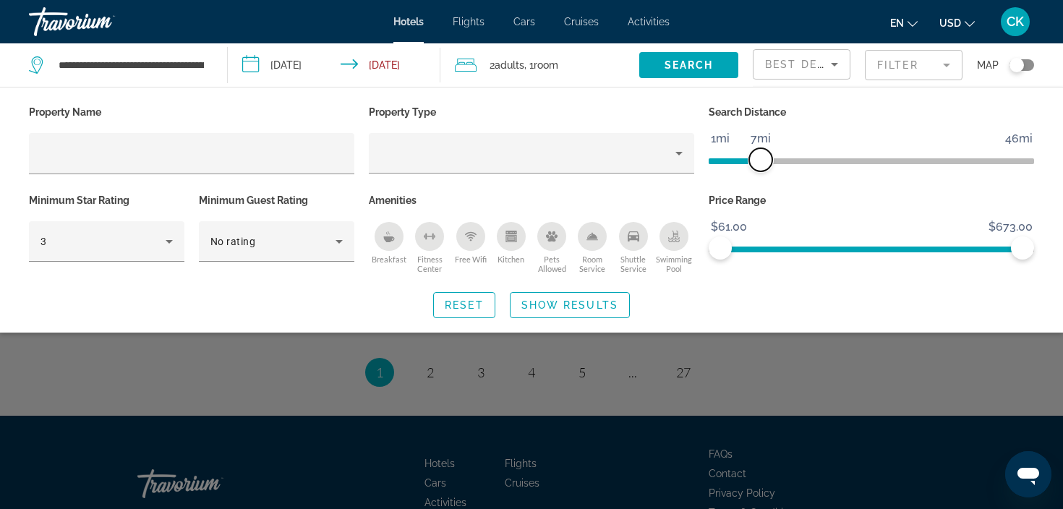
drag, startPoint x: 916, startPoint y: 167, endPoint x: 762, endPoint y: 179, distance: 154.6
click at [762, 179] on div "Search Distance 1mi 46mi 7mi" at bounding box center [872, 146] width 340 height 88
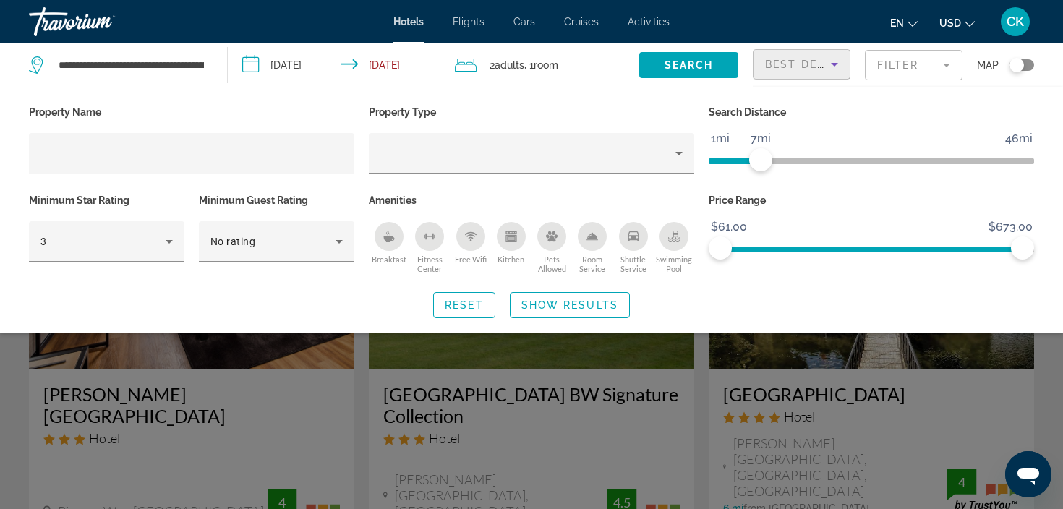
click at [829, 59] on icon "Sort by" at bounding box center [834, 64] width 17 height 17
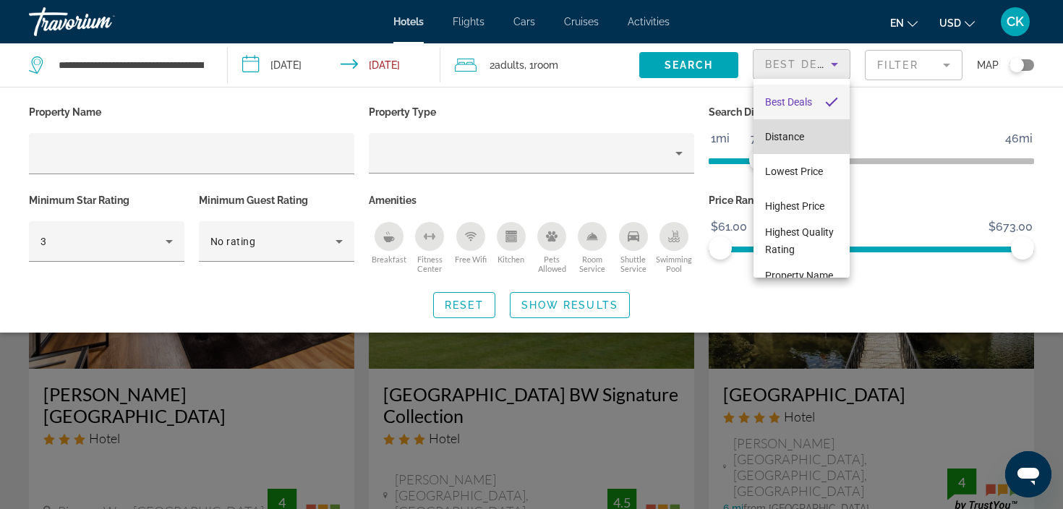
click at [804, 134] on span "Distance" at bounding box center [784, 137] width 39 height 12
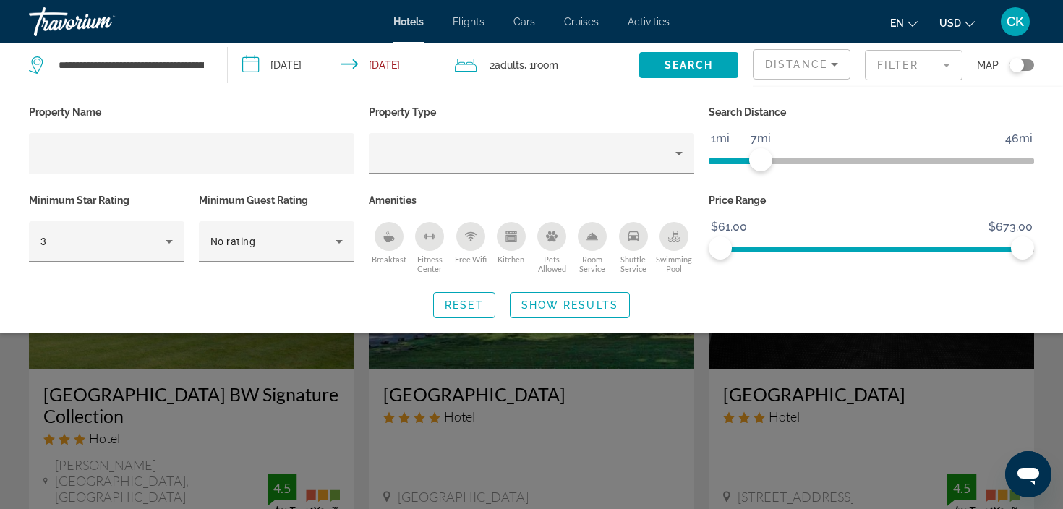
click at [448, 346] on div "Search widget" at bounding box center [531, 363] width 1063 height 292
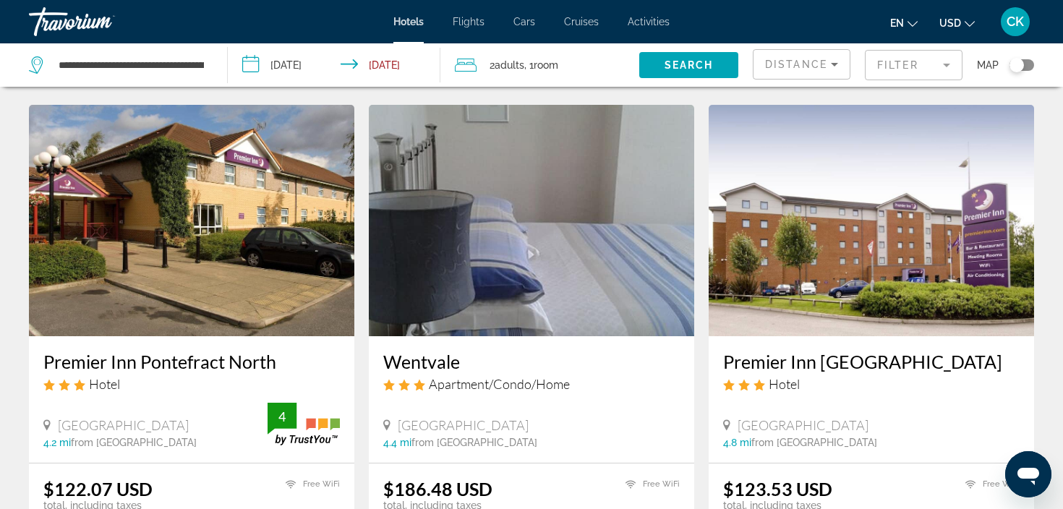
scroll to position [610, 0]
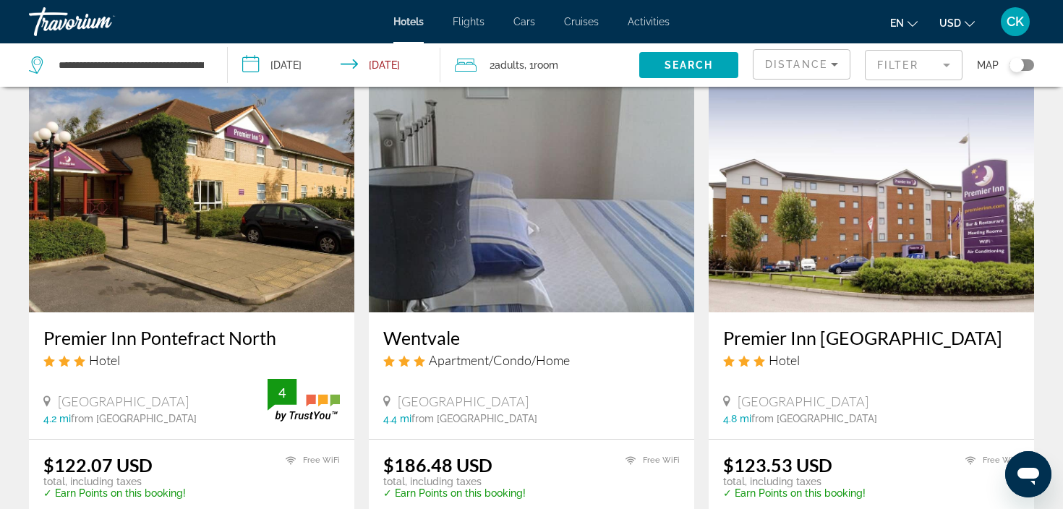
click at [268, 327] on h3 "Premier Inn Pontefract North" at bounding box center [191, 338] width 297 height 22
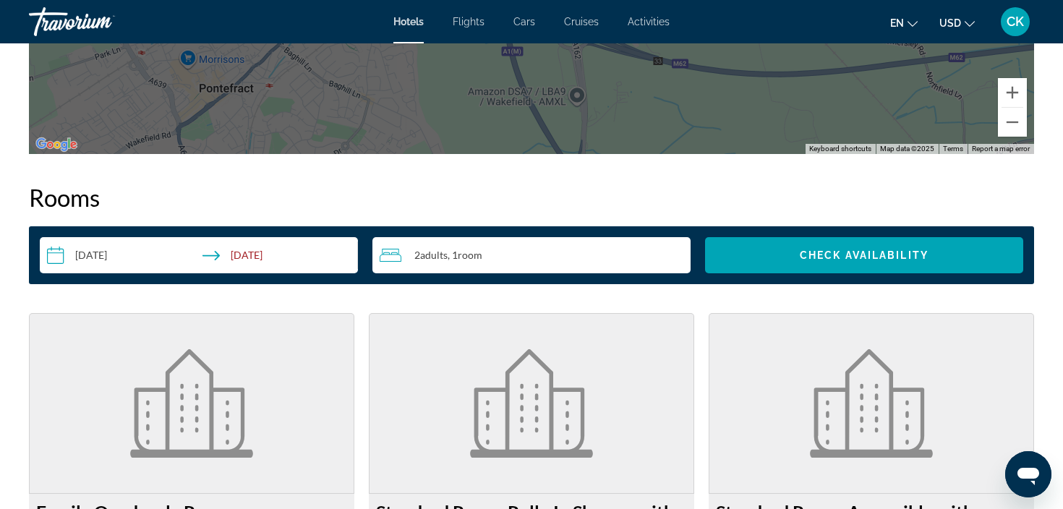
scroll to position [2030, 0]
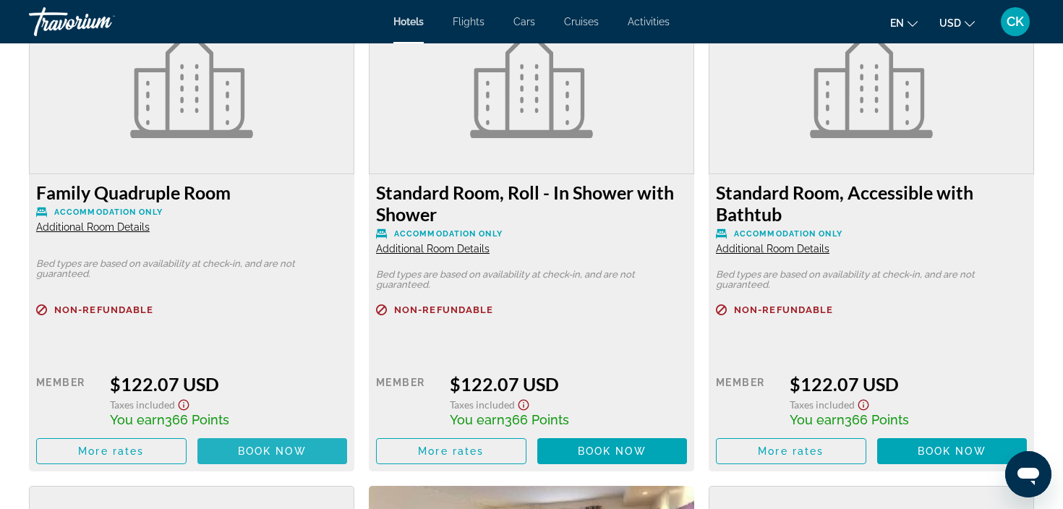
click at [274, 454] on span "Book now" at bounding box center [272, 452] width 69 height 12
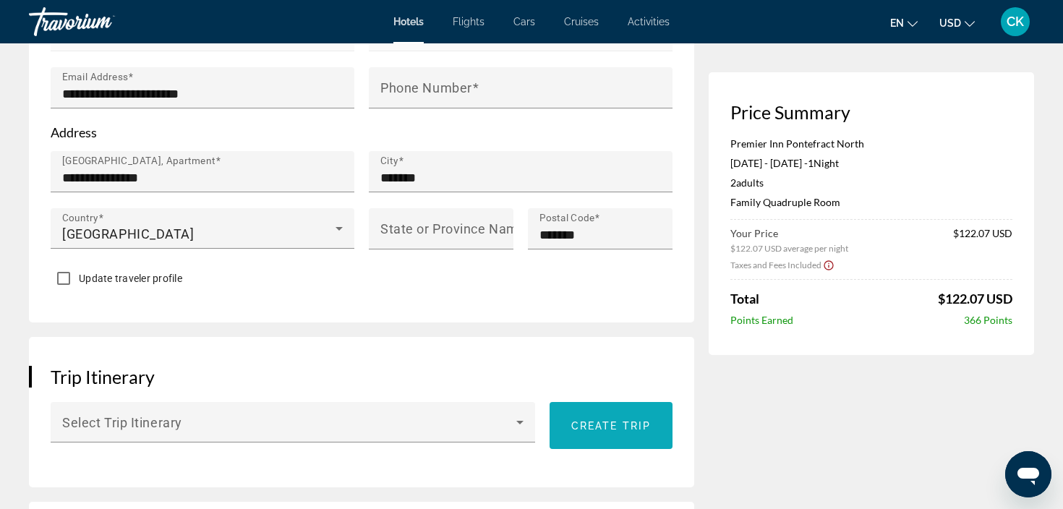
scroll to position [569, 0]
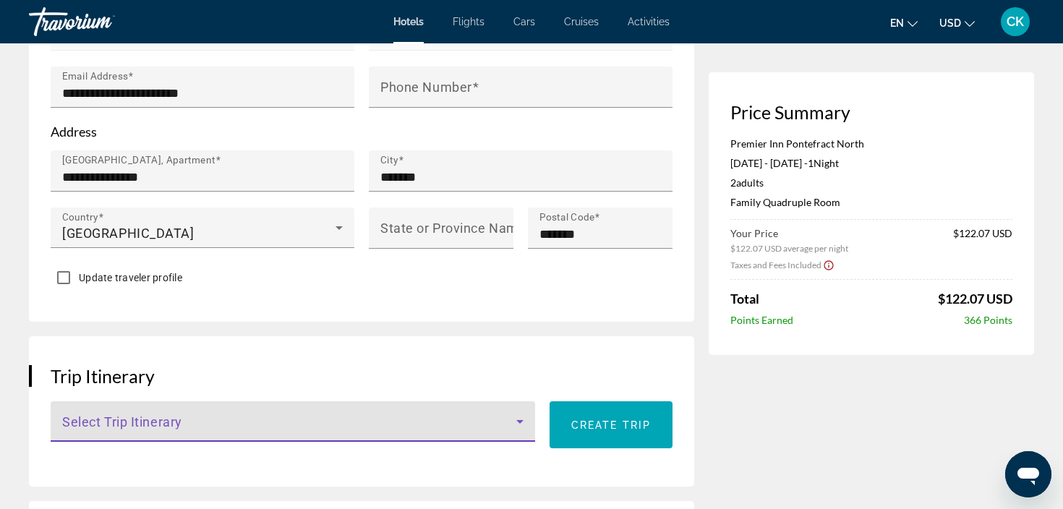
click at [521, 422] on icon "Main content" at bounding box center [519, 421] width 17 height 17
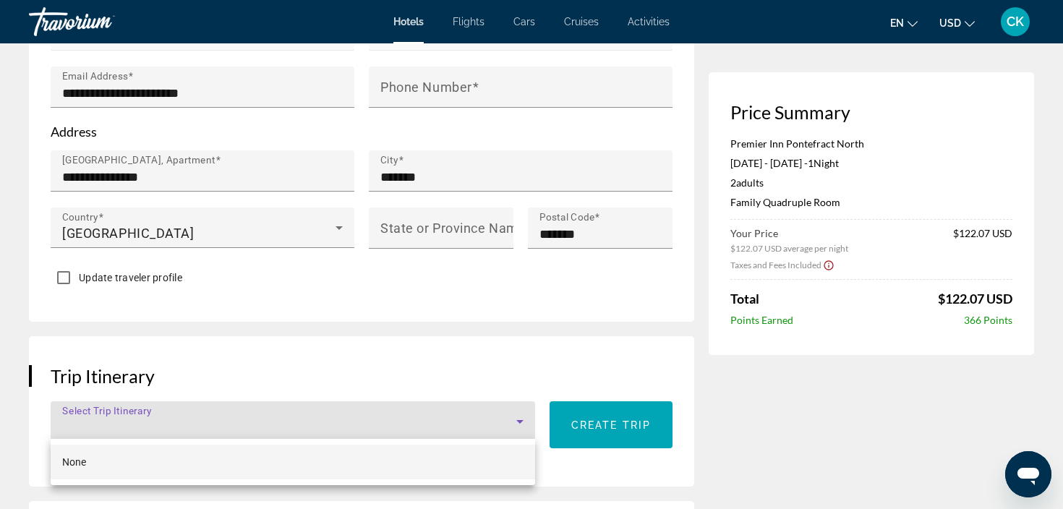
click at [521, 422] on div at bounding box center [531, 254] width 1063 height 509
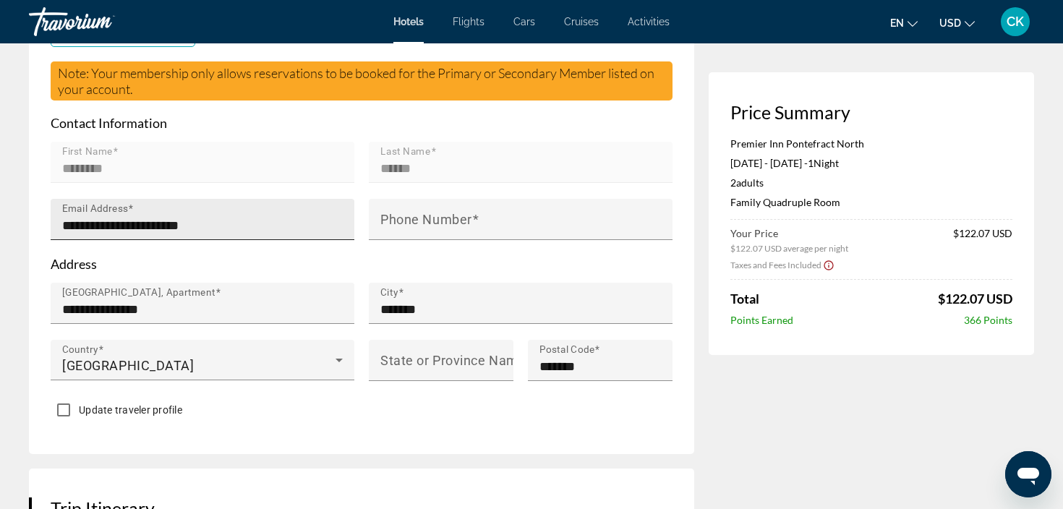
scroll to position [438, 0]
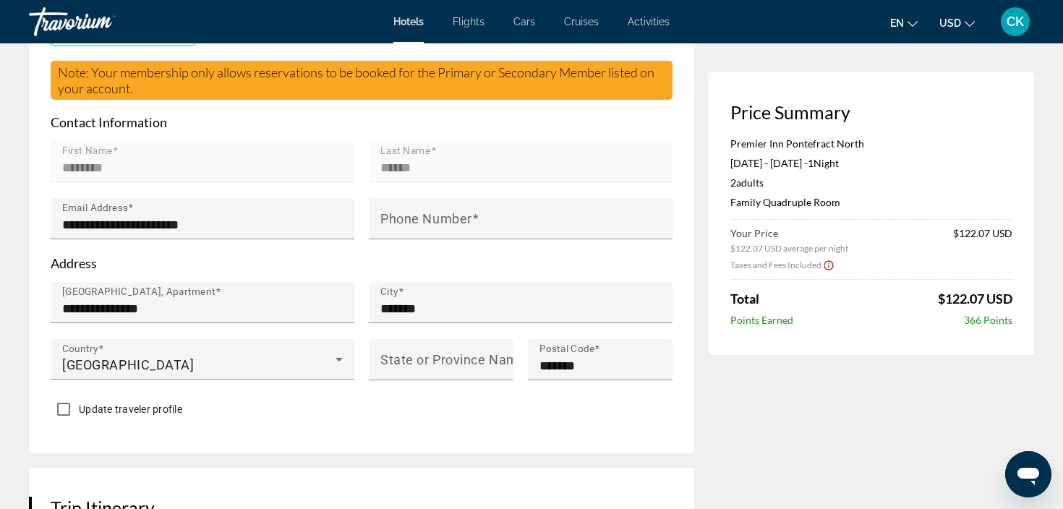
click at [288, 176] on mat-form-field "First Name ********" at bounding box center [203, 169] width 304 height 57
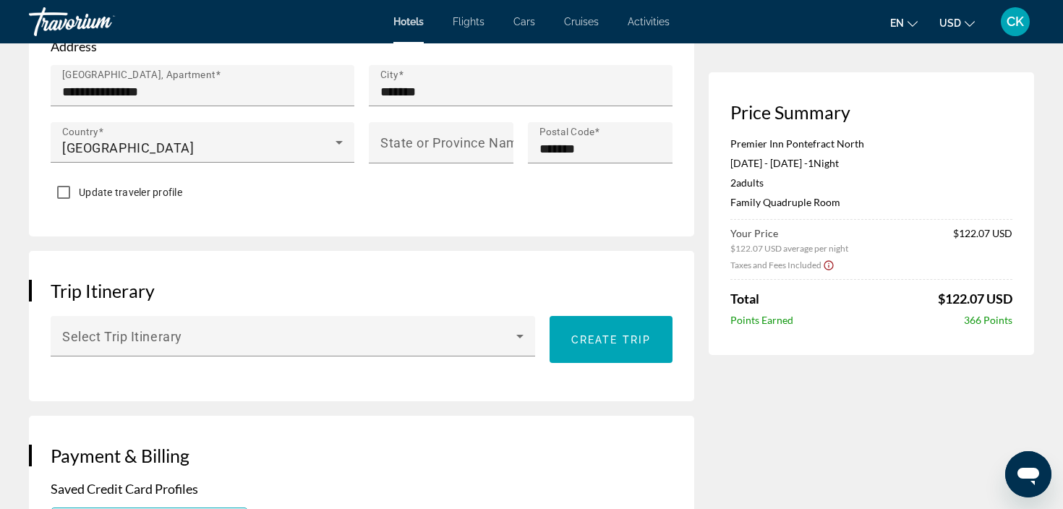
scroll to position [685, 0]
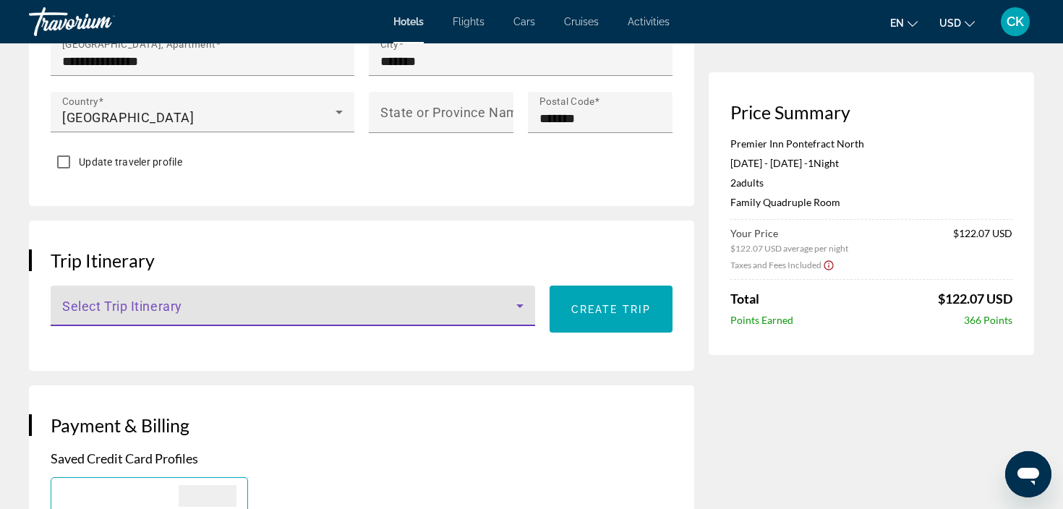
click at [521, 312] on div "Main content" at bounding box center [292, 311] width 461 height 17
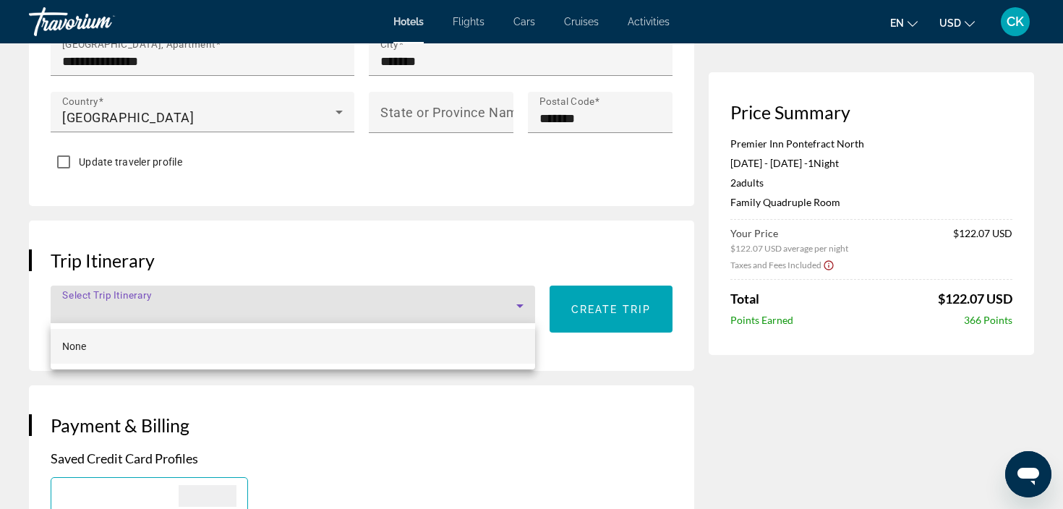
click at [521, 312] on div at bounding box center [531, 254] width 1063 height 509
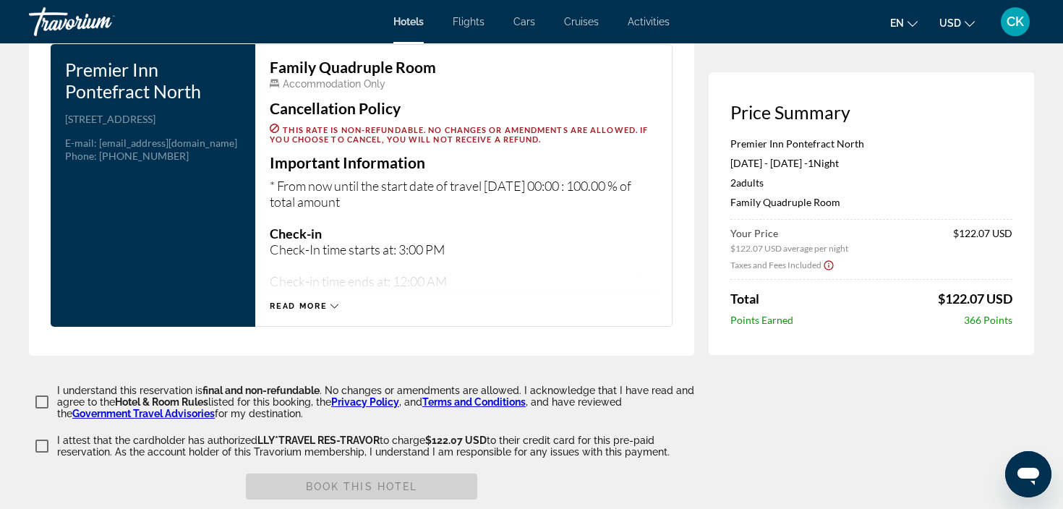
scroll to position [1871, 0]
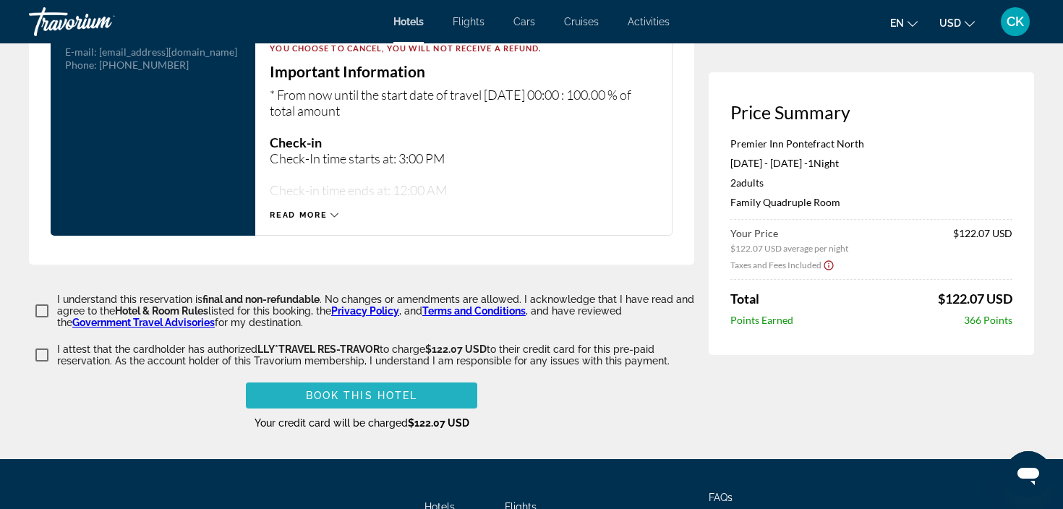
click at [295, 393] on span "Main content" at bounding box center [361, 395] width 231 height 35
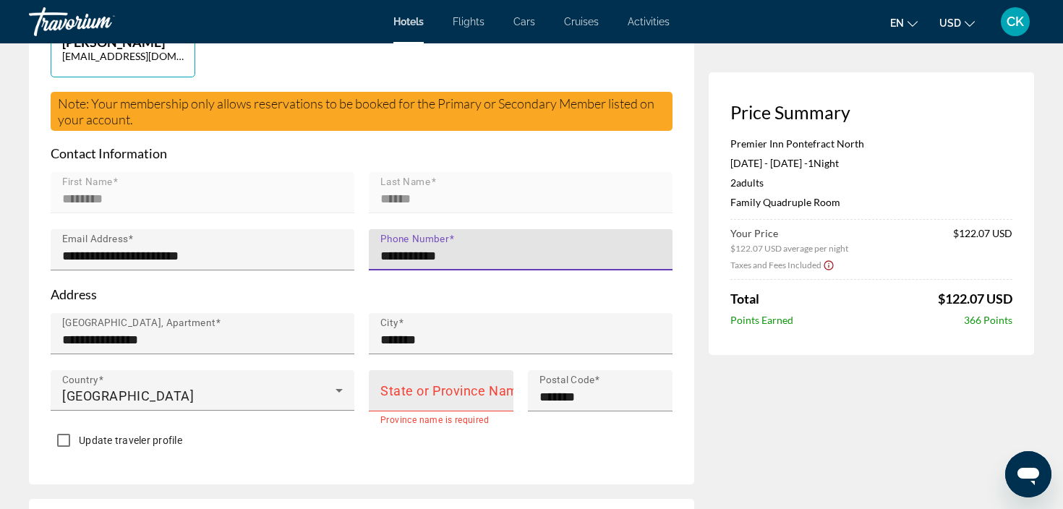
type input "**********"
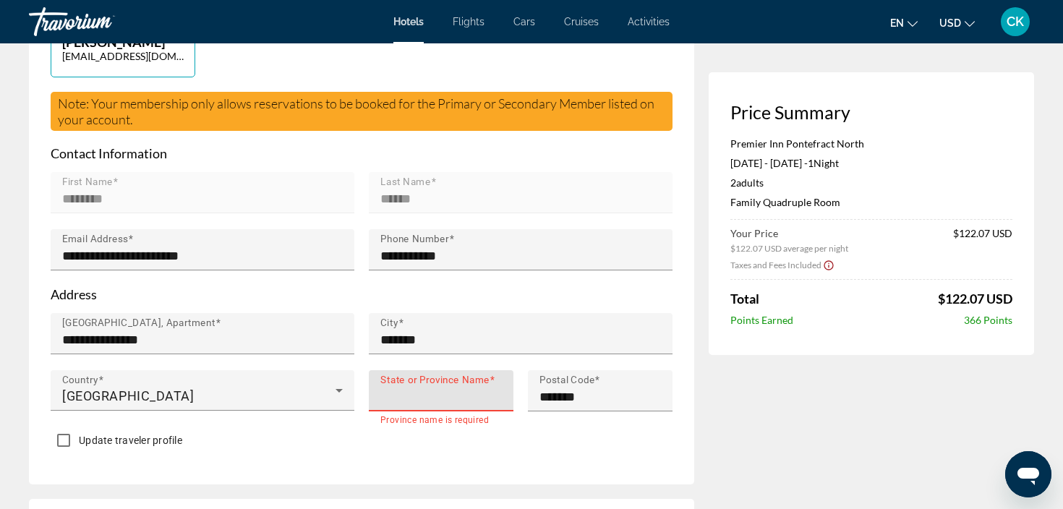
click at [508, 393] on input "State or Province Name" at bounding box center [445, 396] width 130 height 17
click at [503, 396] on input "State or Province Name" at bounding box center [445, 396] width 130 height 17
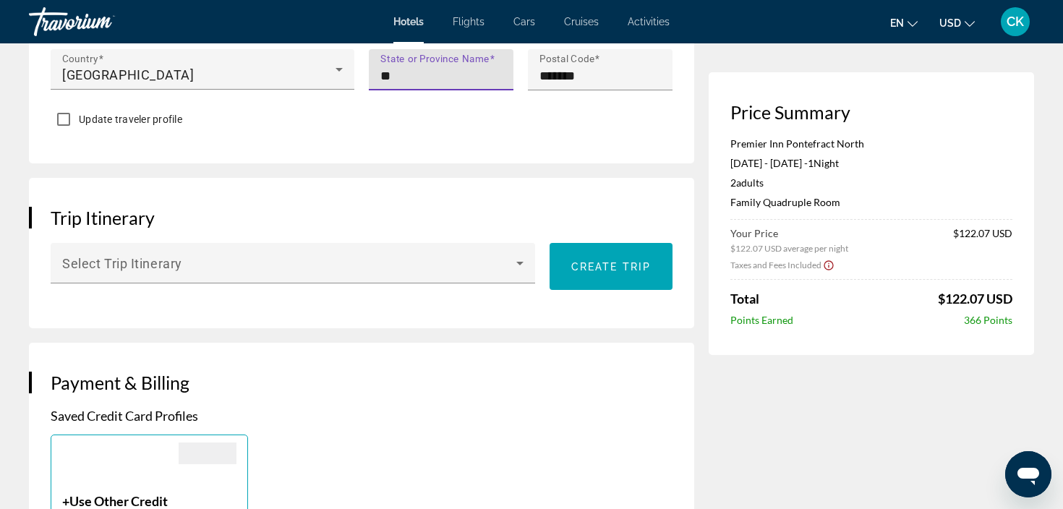
scroll to position [728, 0]
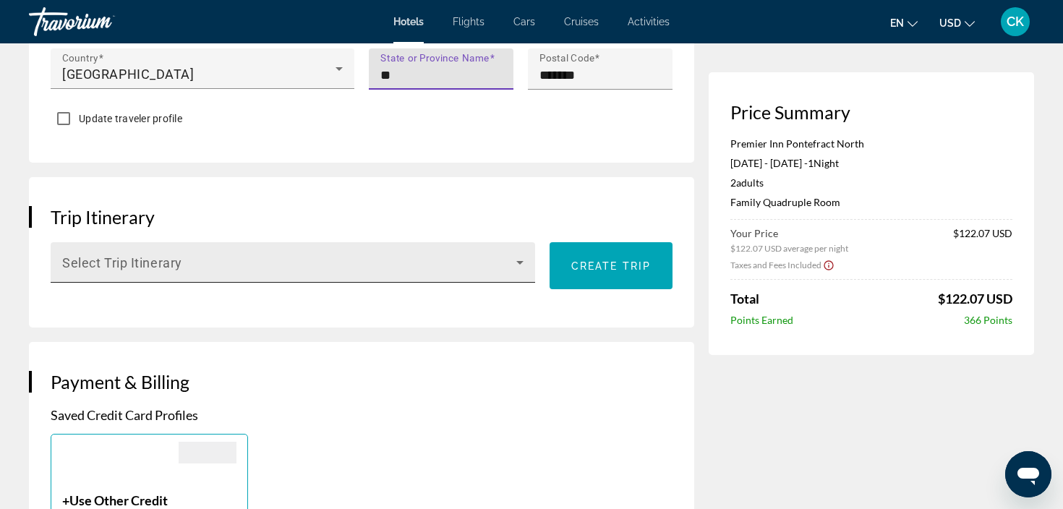
type input "**"
click at [519, 265] on icon "Main content" at bounding box center [519, 262] width 17 height 17
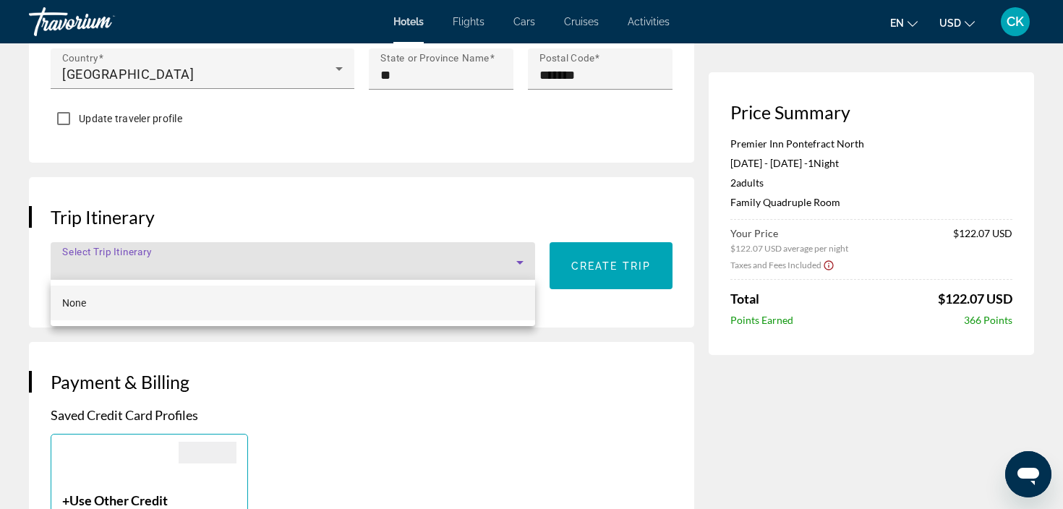
click at [519, 265] on div at bounding box center [531, 254] width 1063 height 509
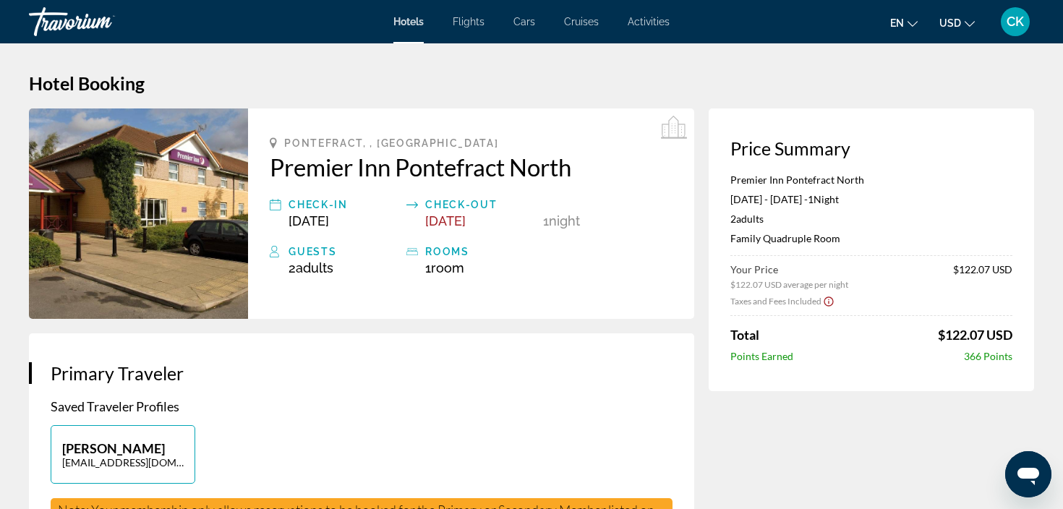
scroll to position [0, 0]
click at [1039, 21] on div "Hotels Flights Cars Cruises Activities Hotels Flights Cars Cruises Activities e…" at bounding box center [531, 22] width 1063 height 38
click at [1021, 21] on span "CK" at bounding box center [1015, 21] width 17 height 14
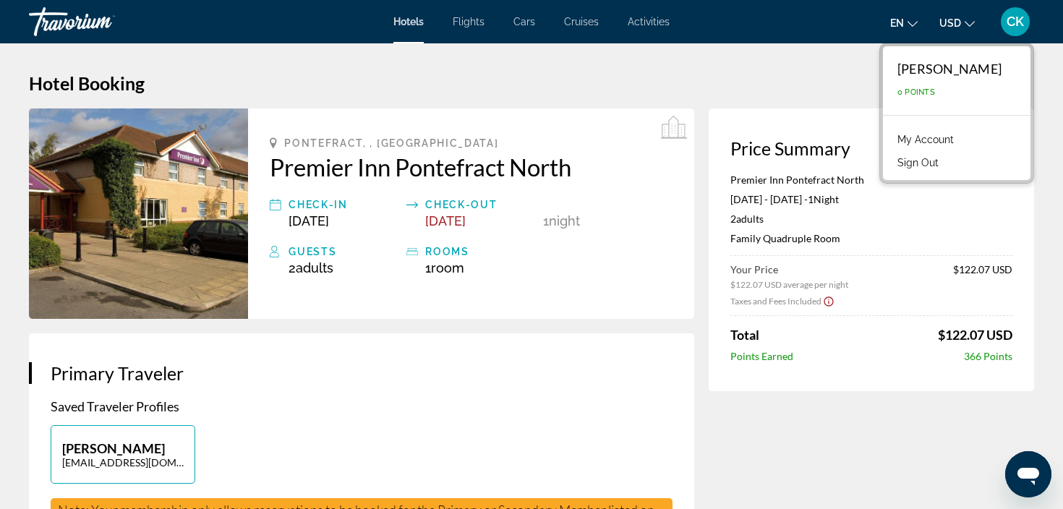
click at [935, 88] on span "0 Points" at bounding box center [917, 92] width 38 height 9
click at [961, 139] on link "My Account" at bounding box center [925, 139] width 71 height 19
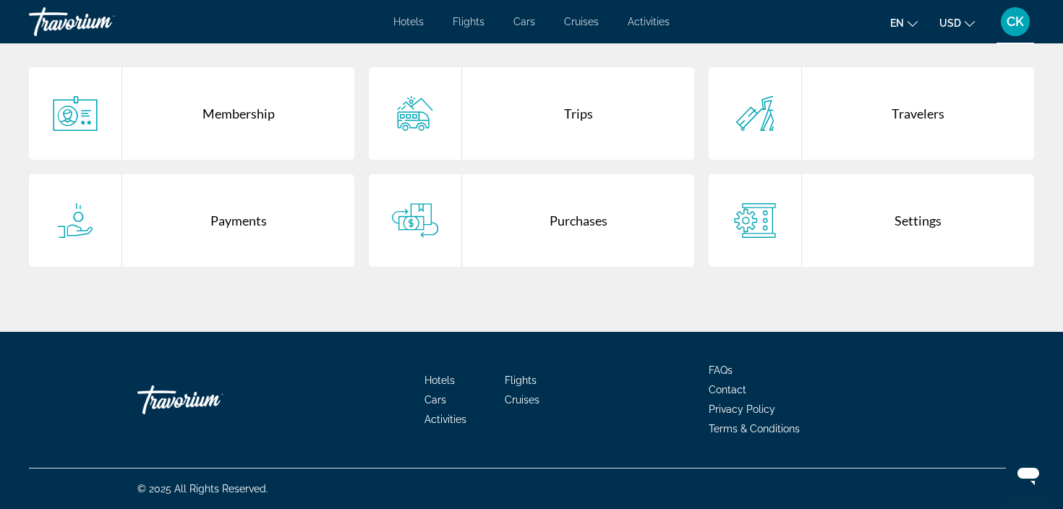
scroll to position [306, 0]
click at [585, 115] on div "Trips" at bounding box center [578, 113] width 232 height 93
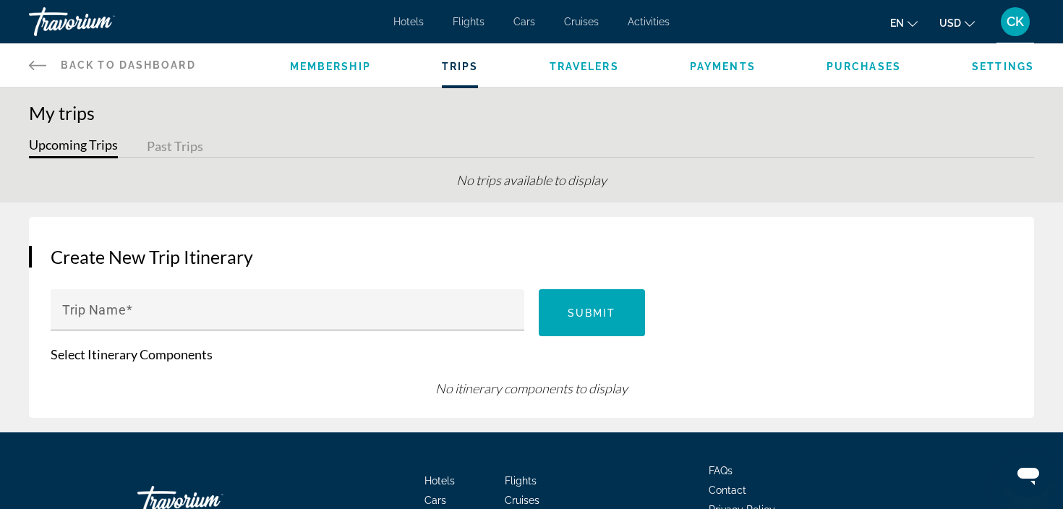
click at [1017, 17] on span "CK" at bounding box center [1015, 21] width 17 height 14
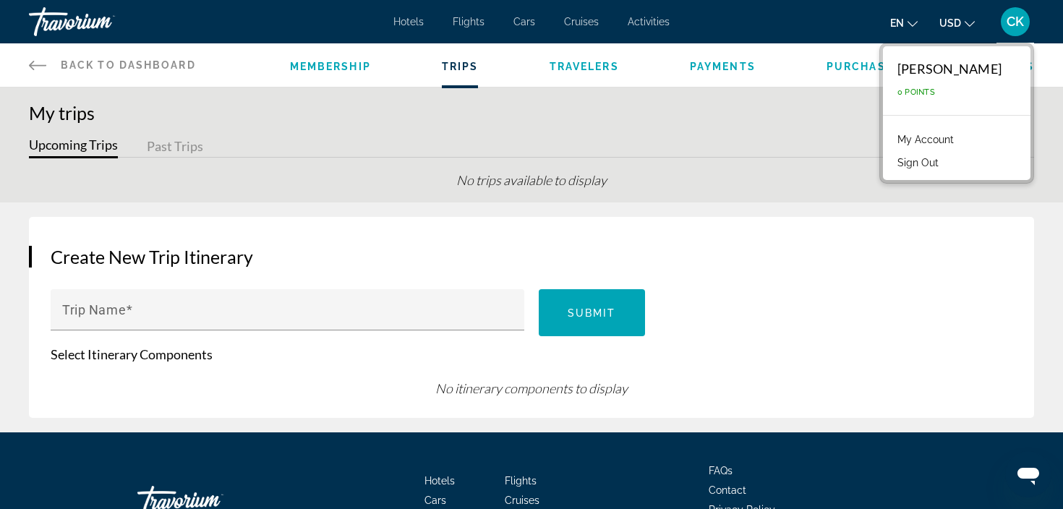
click at [961, 142] on link "My Account" at bounding box center [925, 139] width 71 height 19
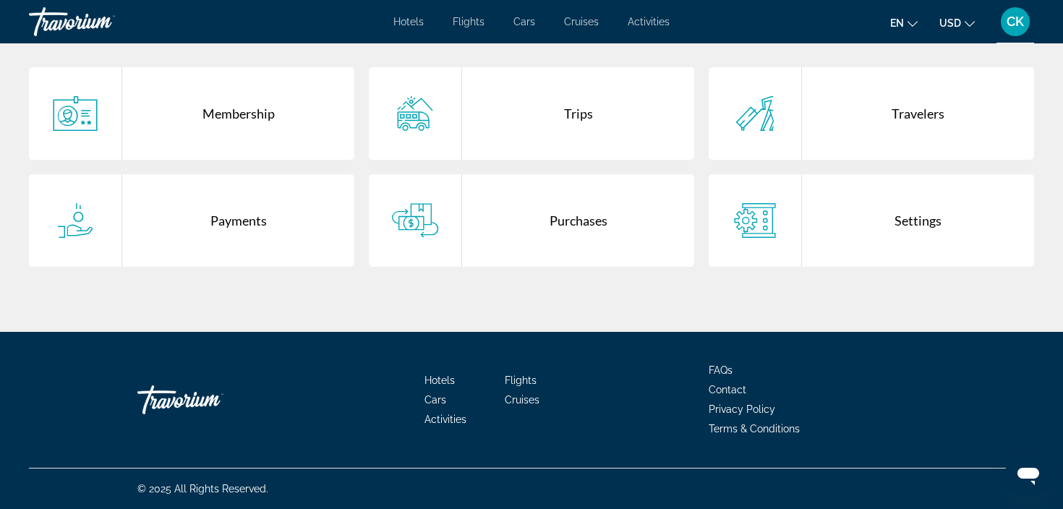
scroll to position [306, 0]
click at [570, 227] on div "Purchases" at bounding box center [578, 220] width 232 height 93
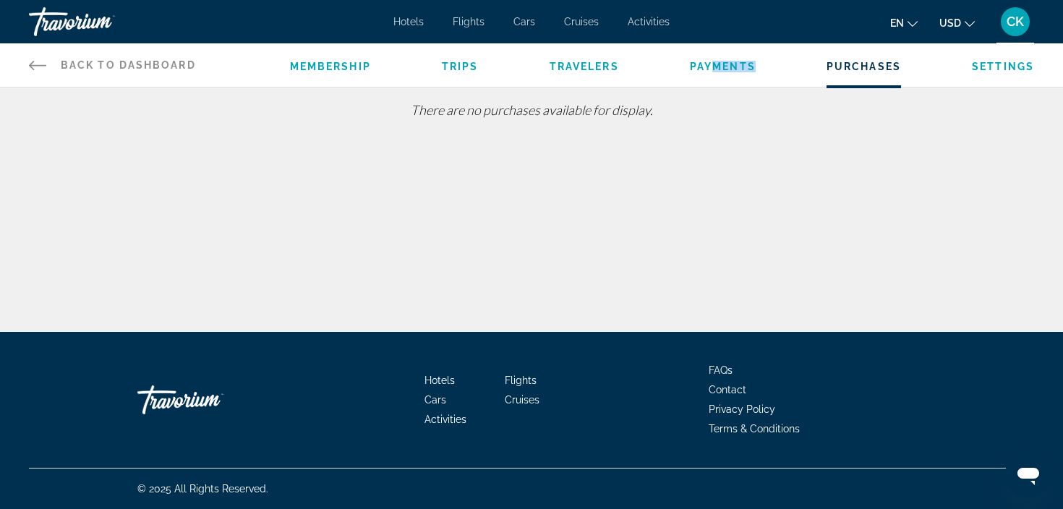
click at [712, 69] on li "Payments" at bounding box center [723, 65] width 66 height 16
click at [712, 69] on span "Payments" at bounding box center [723, 67] width 66 height 12
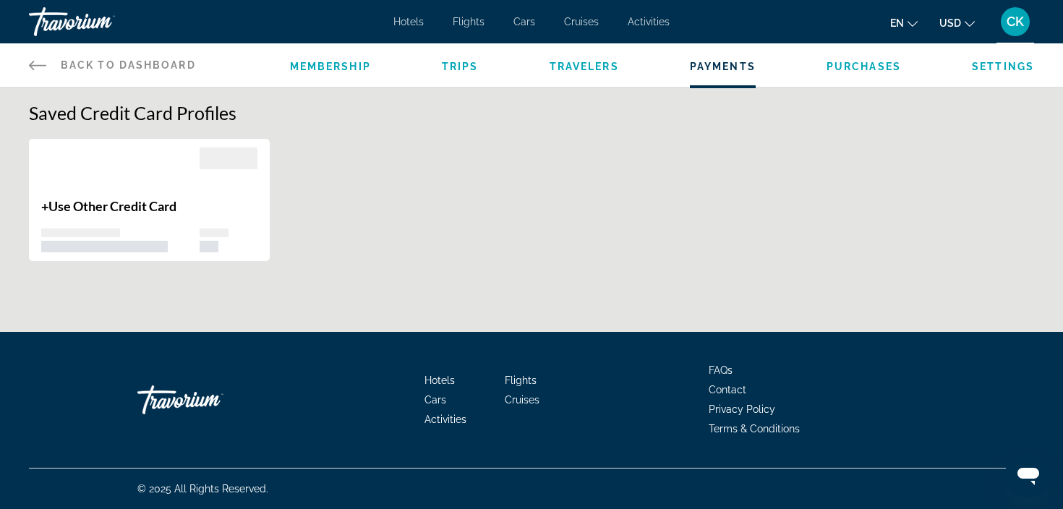
click at [161, 210] on span "Use Other Credit Card" at bounding box center [112, 206] width 128 height 16
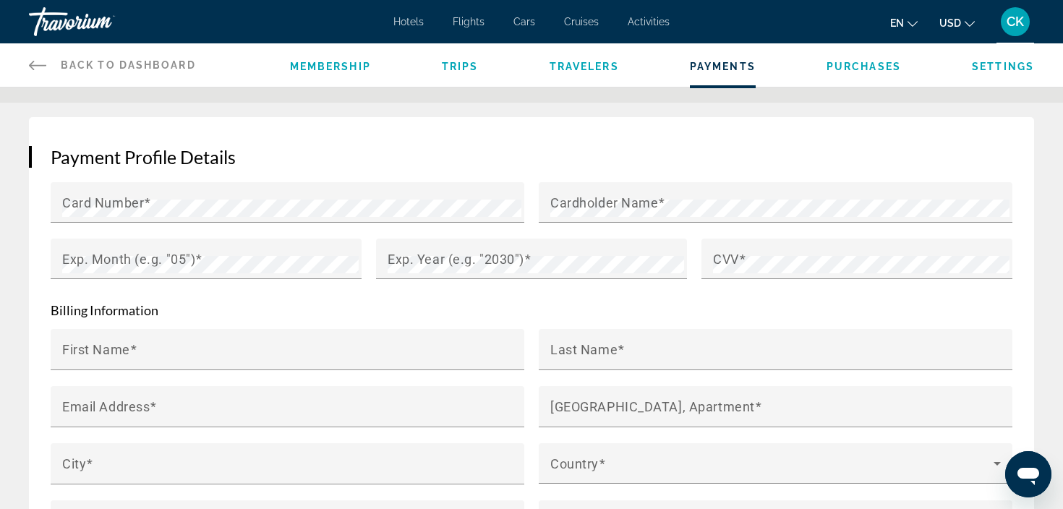
scroll to position [221, 0]
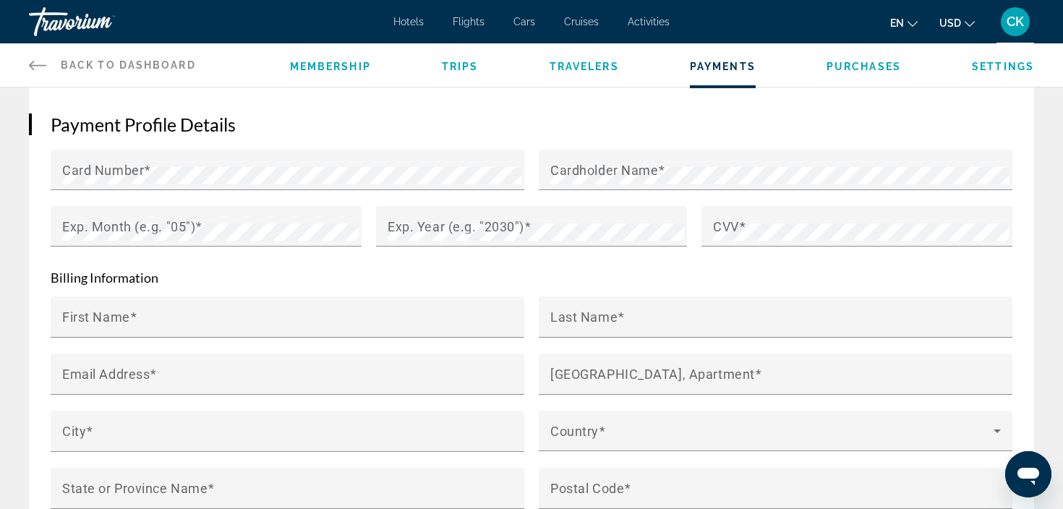
click at [344, 65] on span "Membership" at bounding box center [330, 67] width 81 height 12
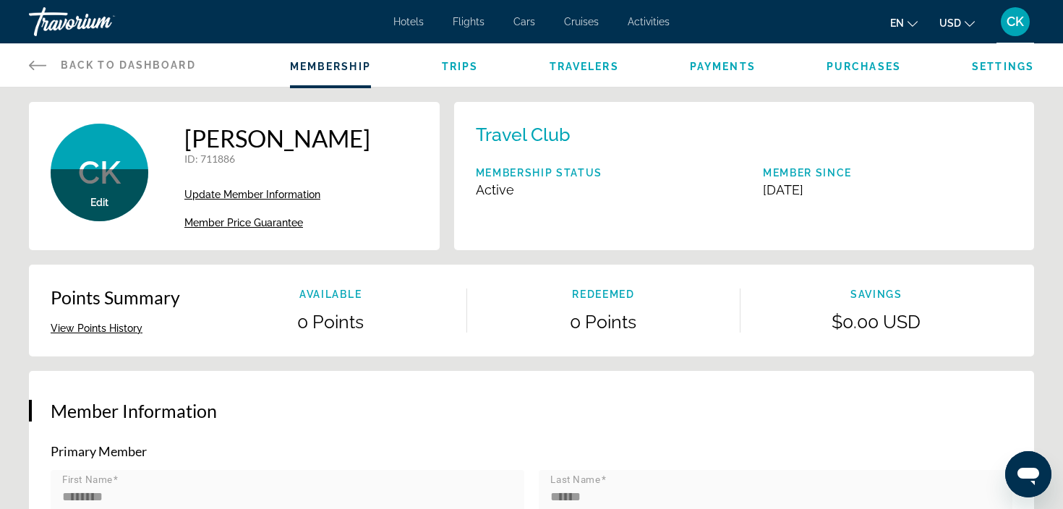
click at [104, 206] on span "Edit" at bounding box center [99, 203] width 18 height 12
click at [102, 211] on div "Edit" at bounding box center [100, 195] width 98 height 52
click at [101, 205] on span "Edit" at bounding box center [99, 203] width 18 height 12
click at [453, 21] on li "Flights" at bounding box center [468, 22] width 61 height 12
click at [414, 22] on span "Hotels" at bounding box center [408, 22] width 30 height 12
